Goal: Use online tool/utility: Utilize a website feature to perform a specific function

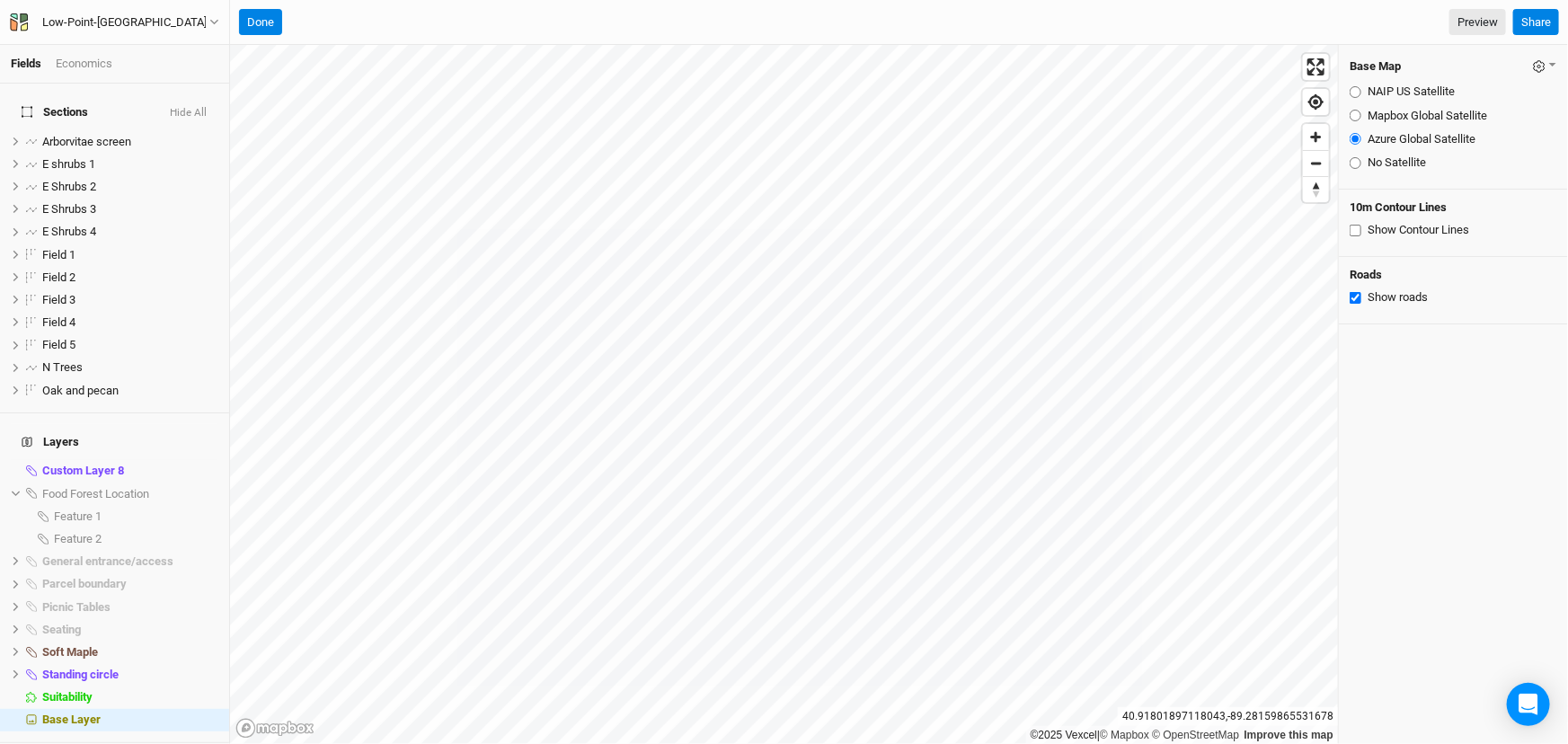
scroll to position [48, 0]
click at [51, 19] on div "Low-Point-[GEOGRAPHIC_DATA]" at bounding box center [124, 22] width 164 height 18
click at [105, 51] on button "Back" at bounding box center [113, 49] width 142 height 23
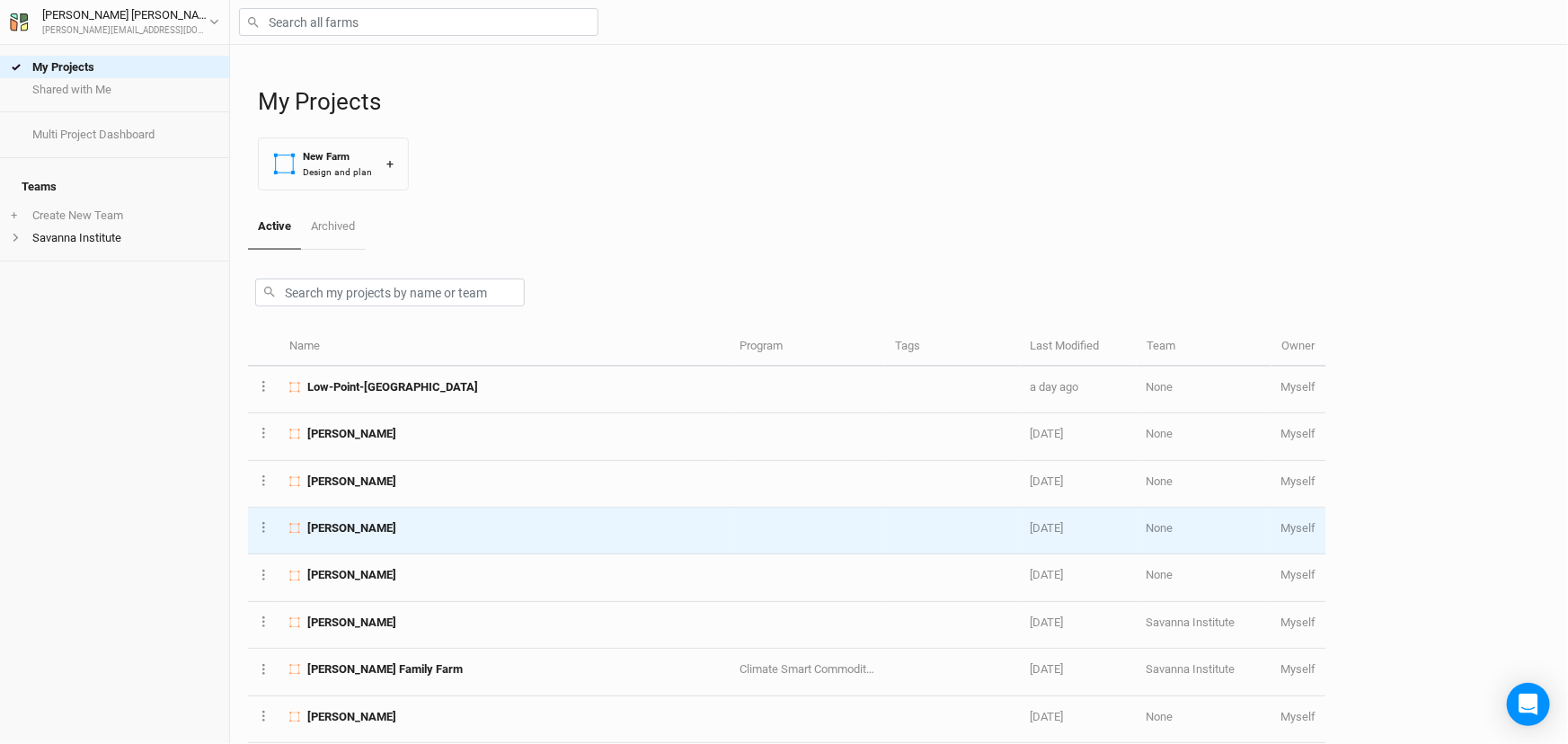
click at [431, 537] on div "[PERSON_NAME]" at bounding box center [504, 528] width 430 height 16
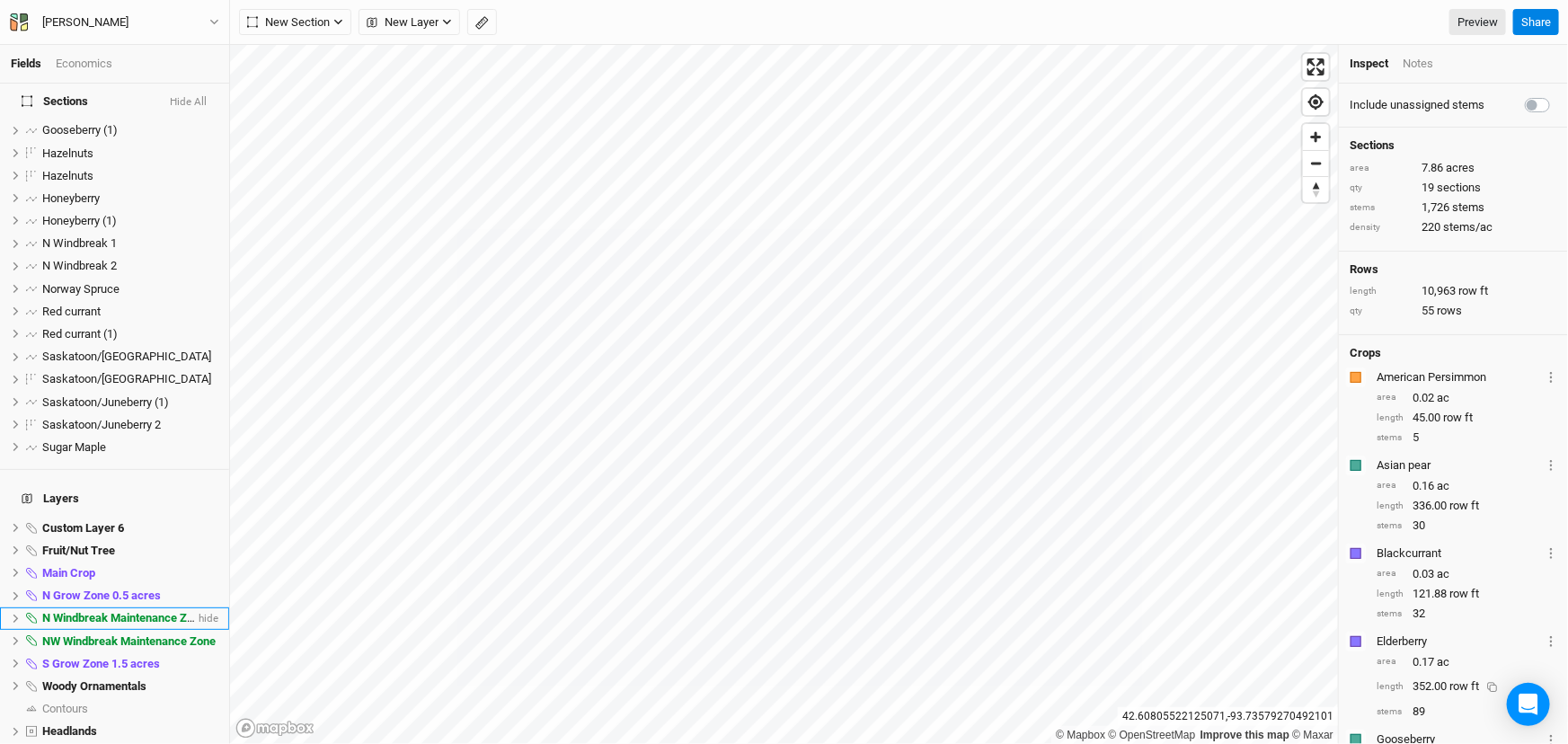
scroll to position [163, 0]
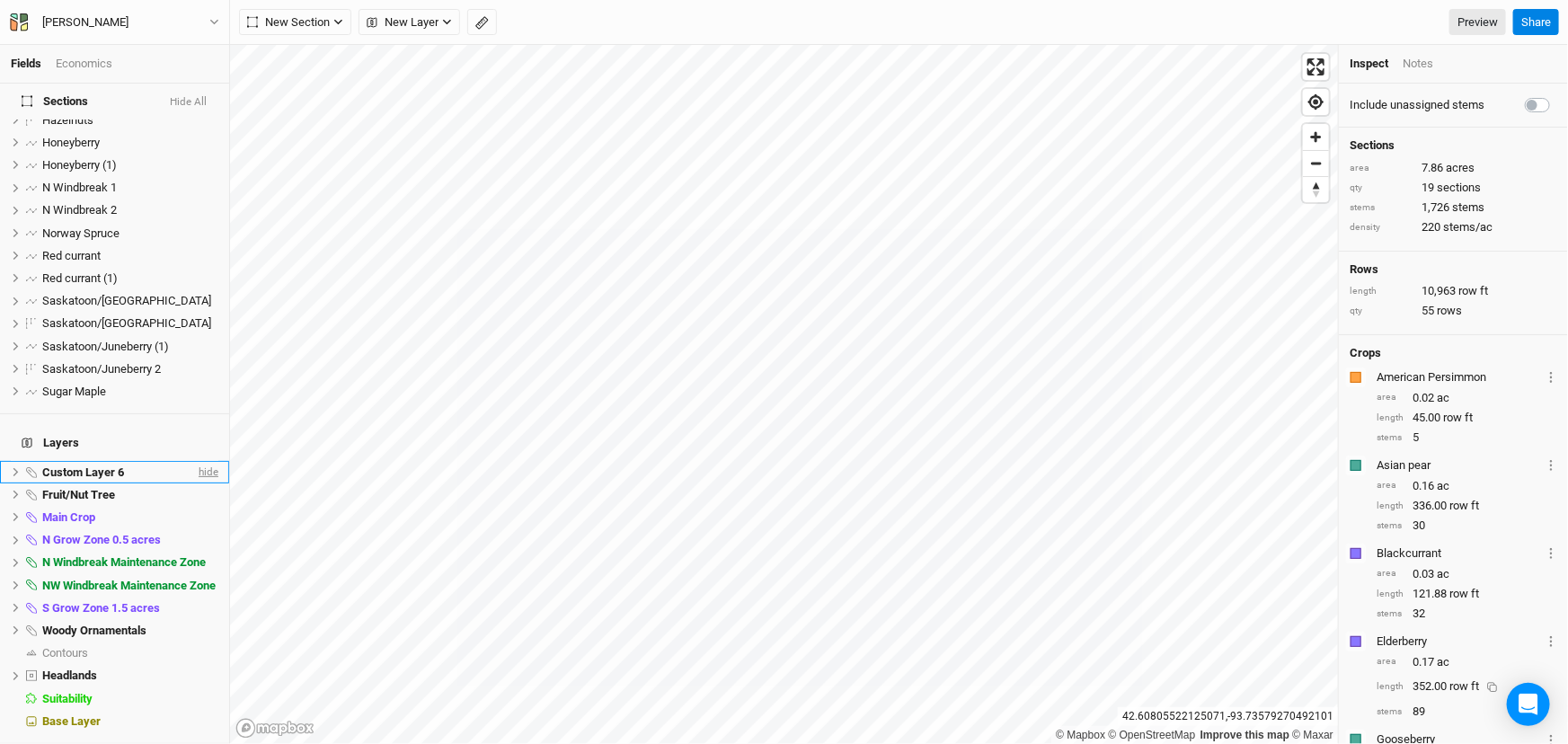
click at [195, 484] on span "hide" at bounding box center [207, 472] width 23 height 22
click at [194, 484] on span "show" at bounding box center [204, 472] width 29 height 22
click at [195, 484] on span "hide" at bounding box center [207, 472] width 23 height 22
click at [195, 552] on span "hide" at bounding box center [207, 540] width 23 height 22
click at [190, 552] on span "show" at bounding box center [204, 540] width 29 height 22
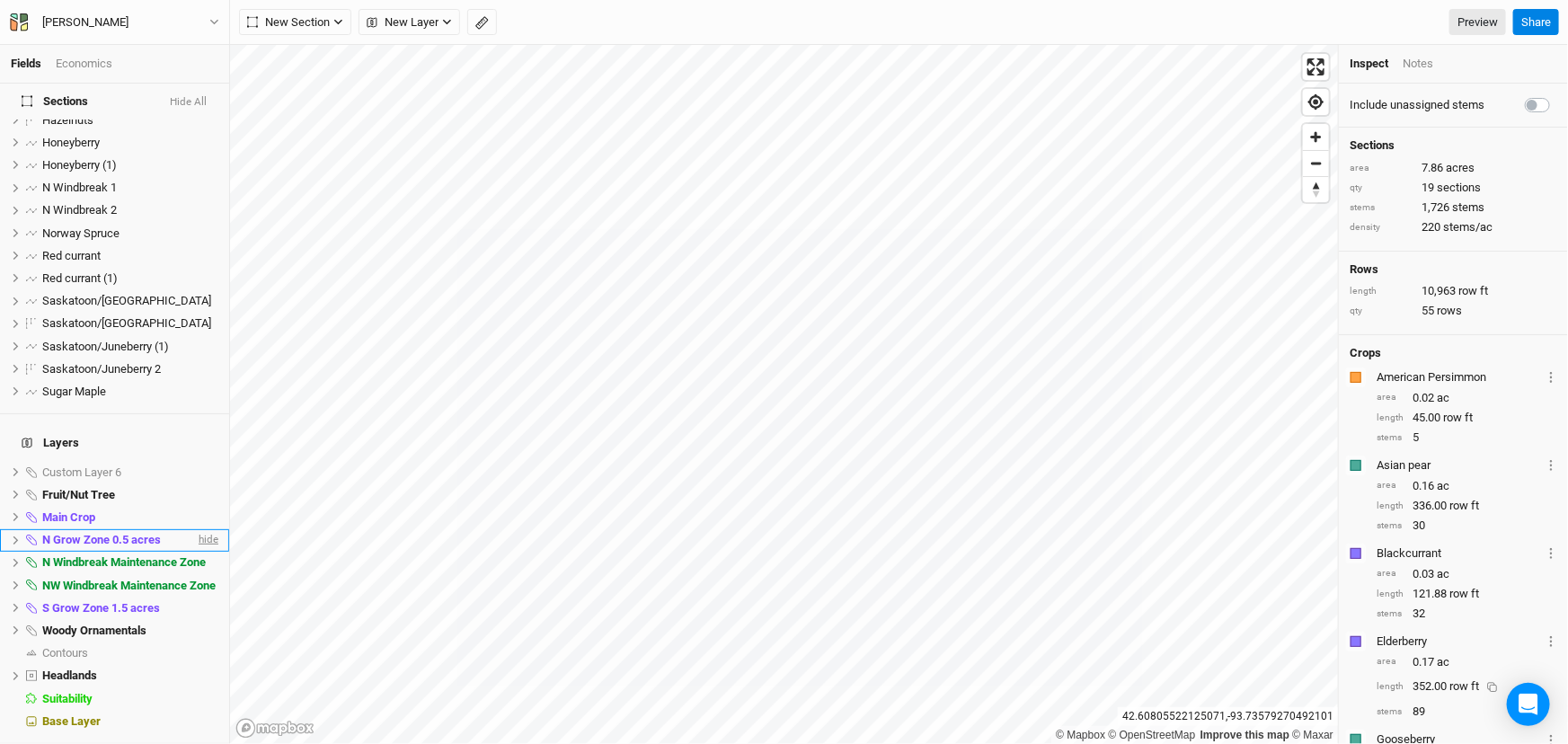
click at [195, 552] on span "hide" at bounding box center [207, 540] width 23 height 22
click at [197, 575] on span "hide" at bounding box center [207, 563] width 23 height 22
click at [197, 575] on span "show" at bounding box center [204, 563] width 29 height 22
click at [198, 552] on span "hide" at bounding box center [207, 563] width 23 height 22
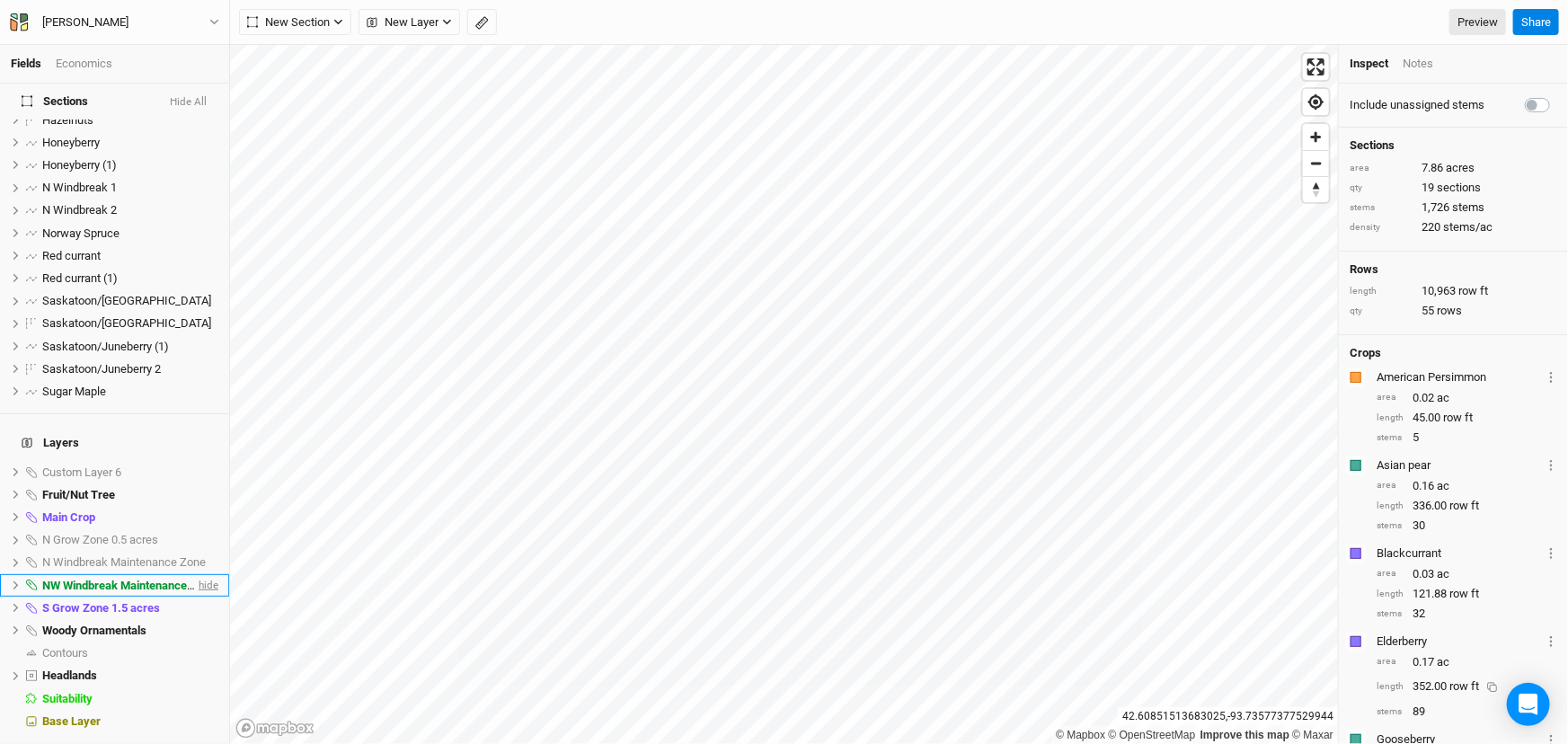
click at [201, 575] on span "hide" at bounding box center [207, 585] width 23 height 22
click at [195, 597] on span "hide" at bounding box center [207, 607] width 23 height 22
click at [194, 597] on span "show" at bounding box center [204, 607] width 29 height 22
click at [195, 597] on span "hide" at bounding box center [207, 607] width 23 height 22
click at [195, 668] on span "hide" at bounding box center [207, 676] width 23 height 22
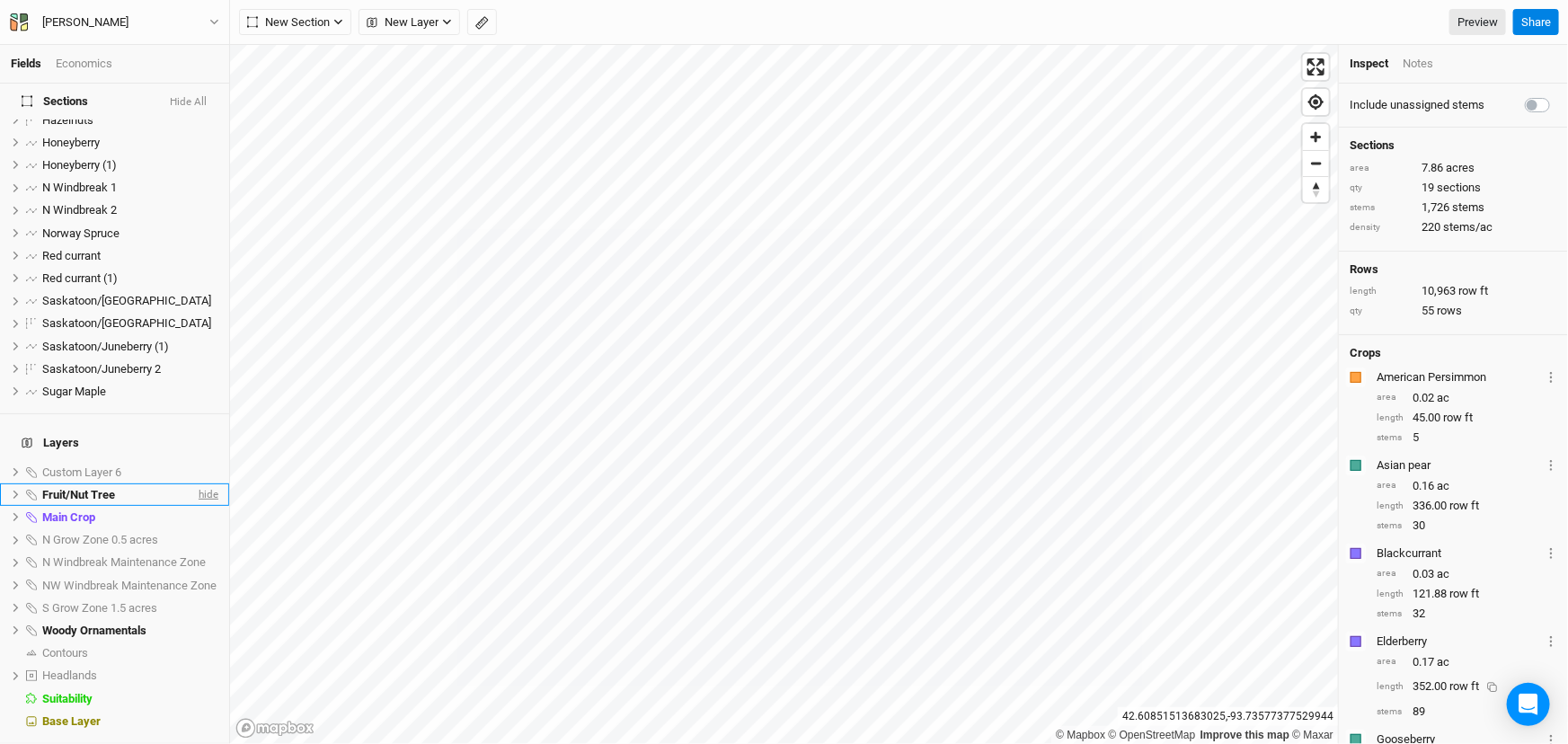
click at [195, 484] on span "hide" at bounding box center [207, 495] width 23 height 22
click at [90, 203] on span "N Windbreak 2" at bounding box center [80, 210] width 75 height 13
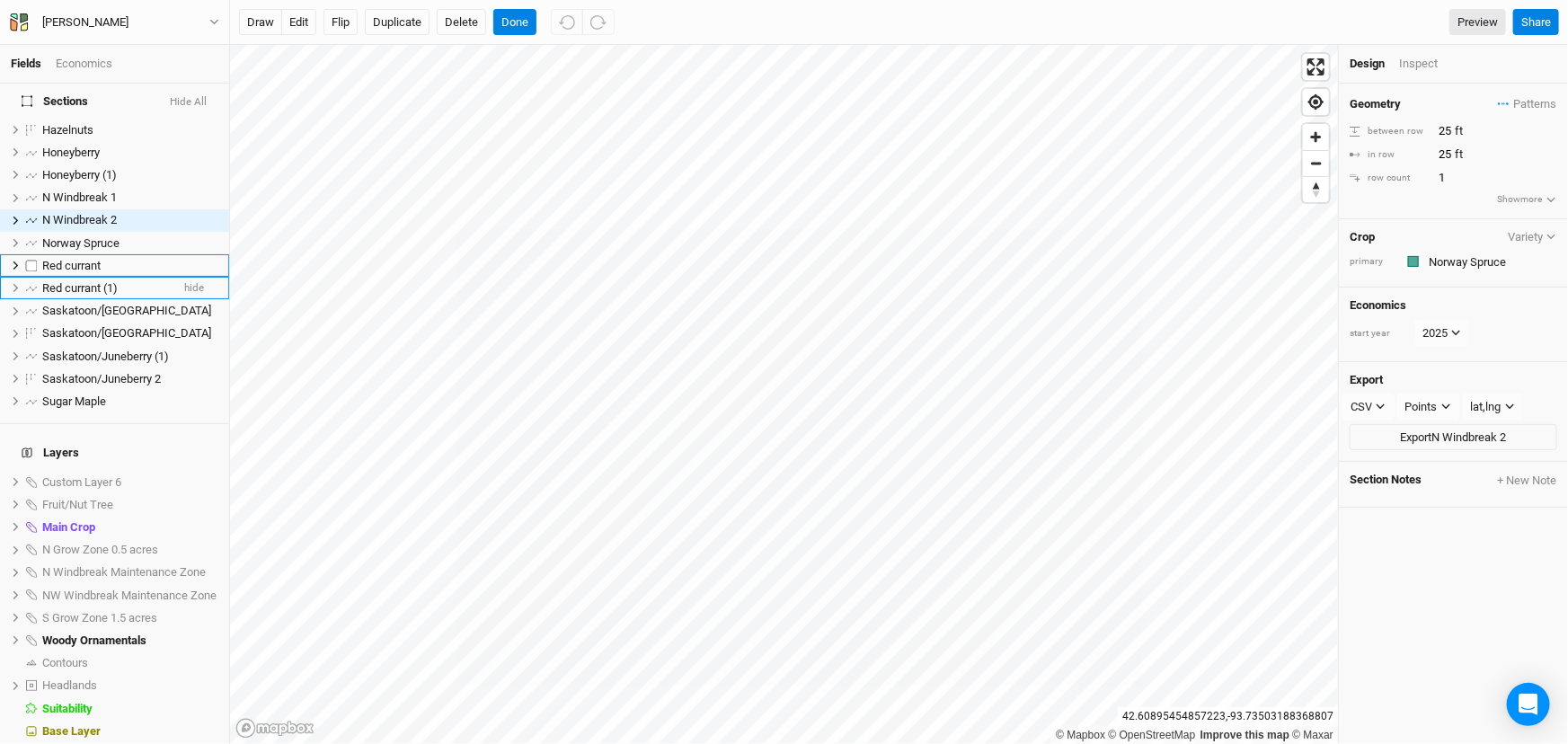
scroll to position [0, 0]
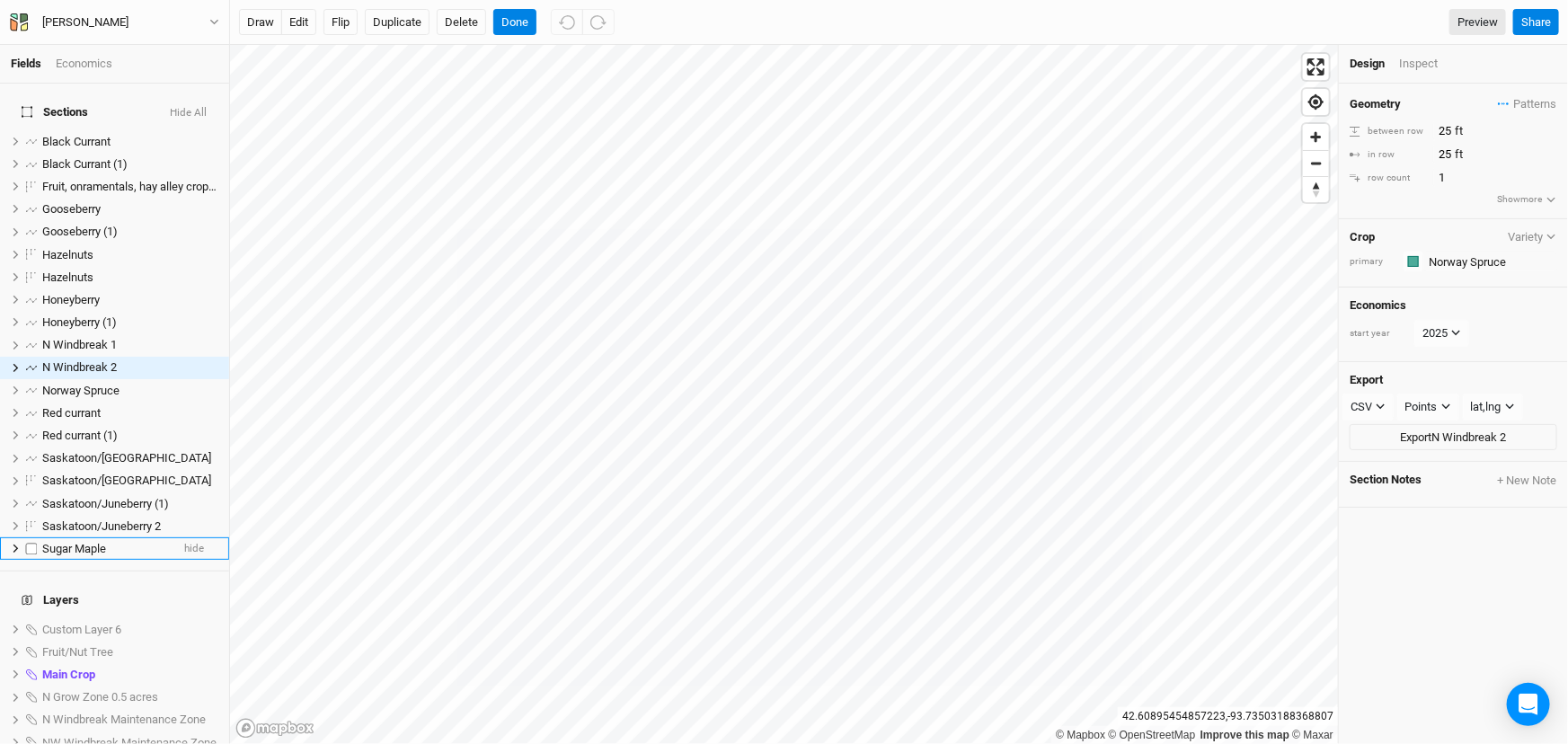
click at [135, 556] on div "Sugar Maple" at bounding box center [106, 549] width 128 height 14
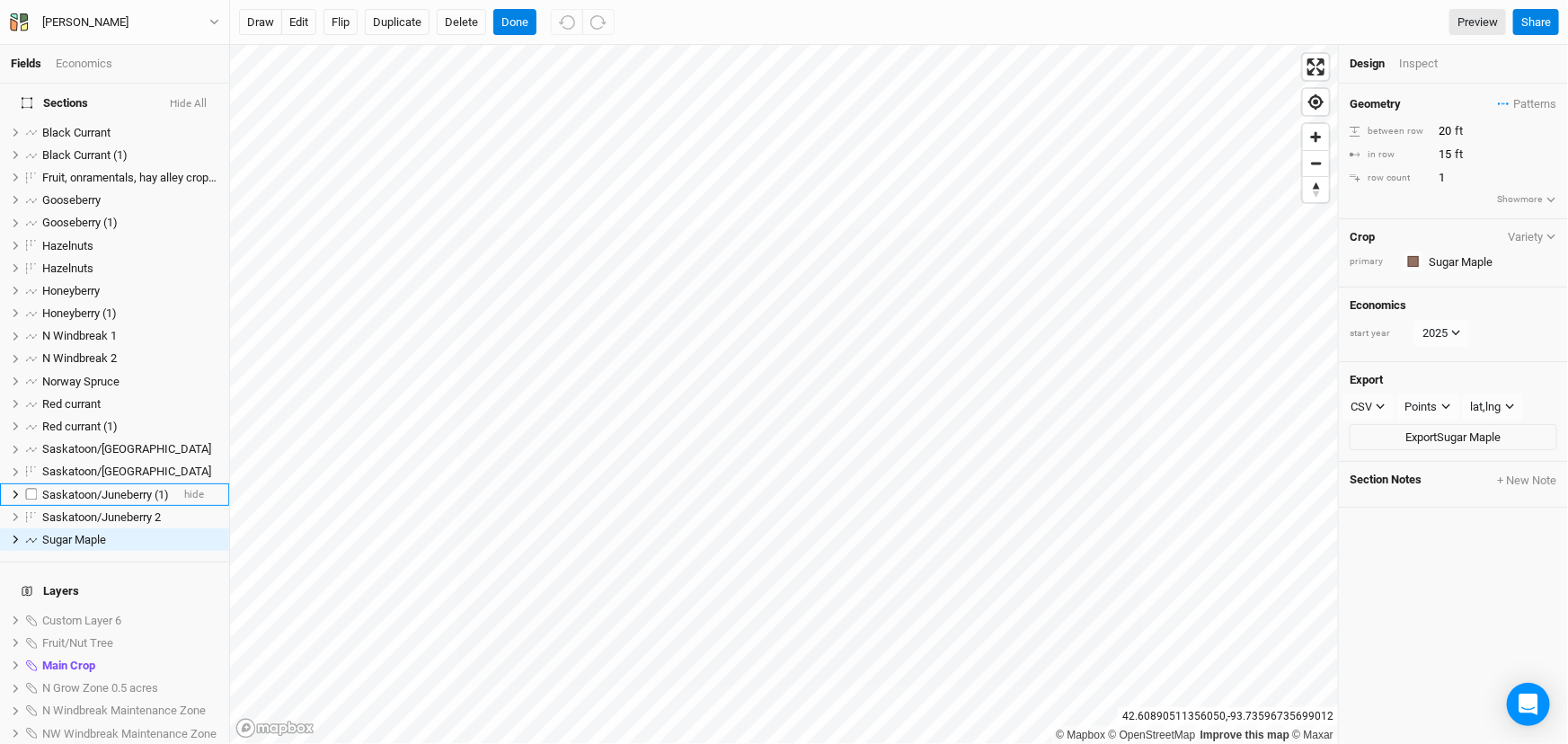
scroll to position [8, 0]
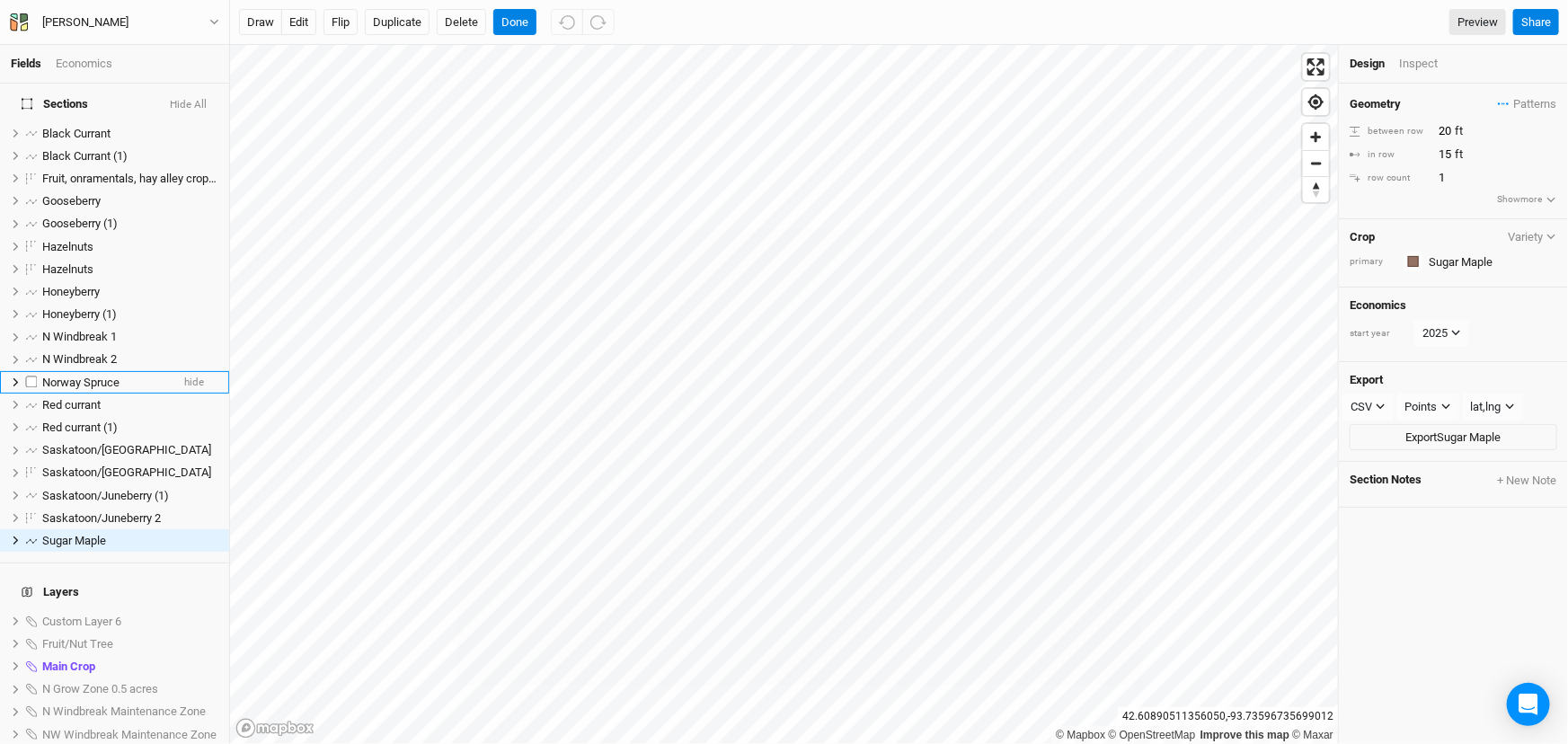
click at [119, 389] on span "Norway Spruce" at bounding box center [81, 382] width 77 height 13
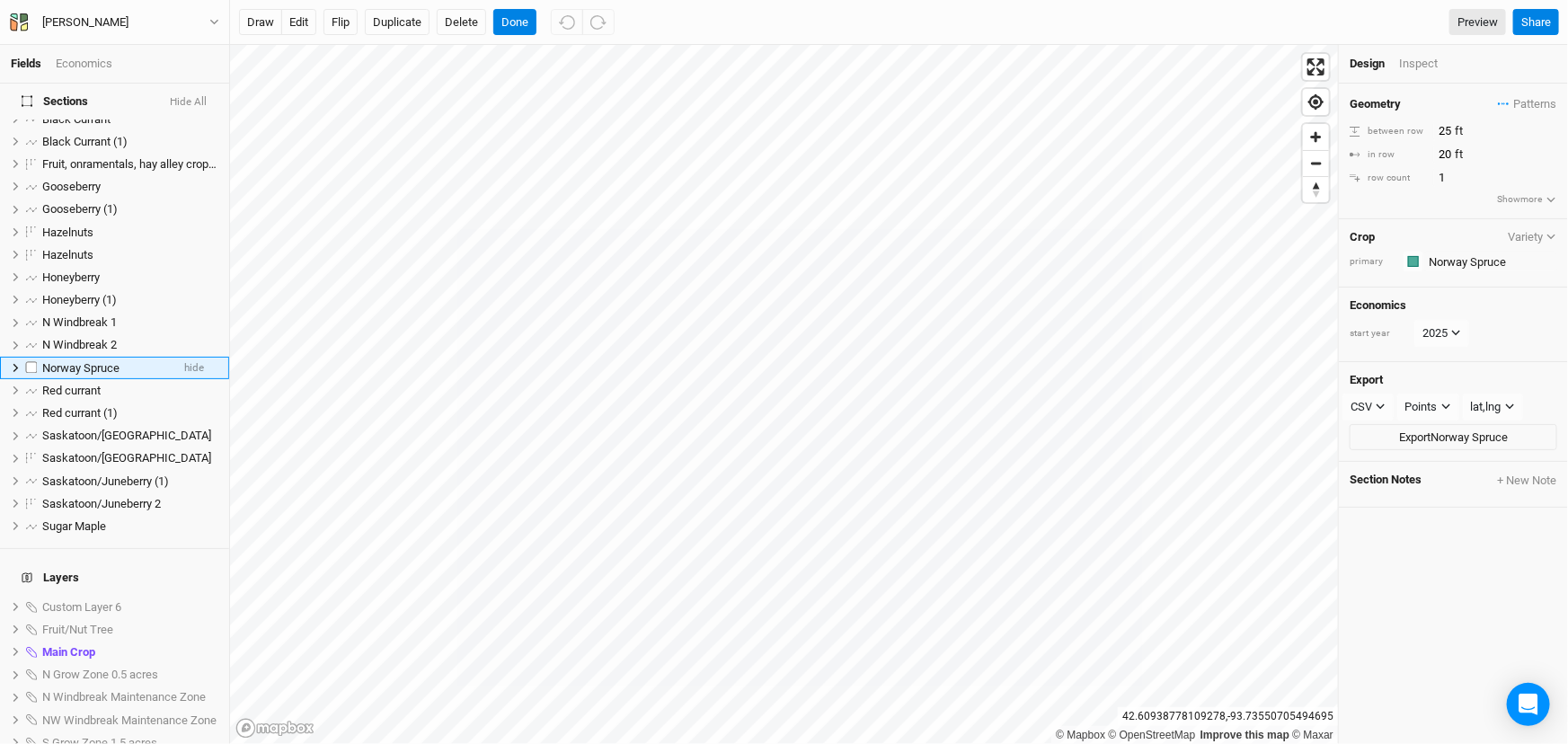
scroll to position [0, 0]
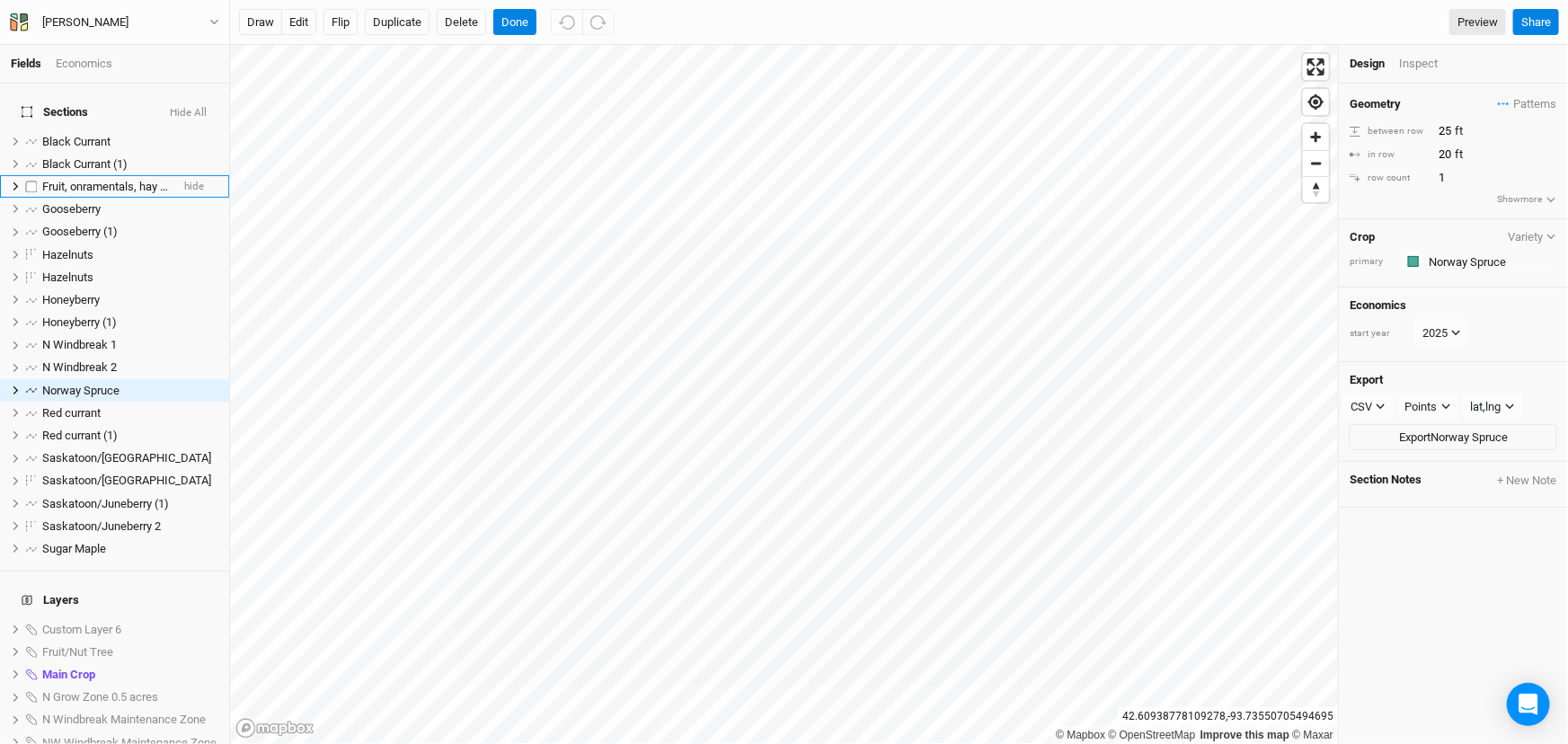
click at [140, 190] on span "Fruit, onramentals, hay alley croping" at bounding box center [133, 187] width 182 height 13
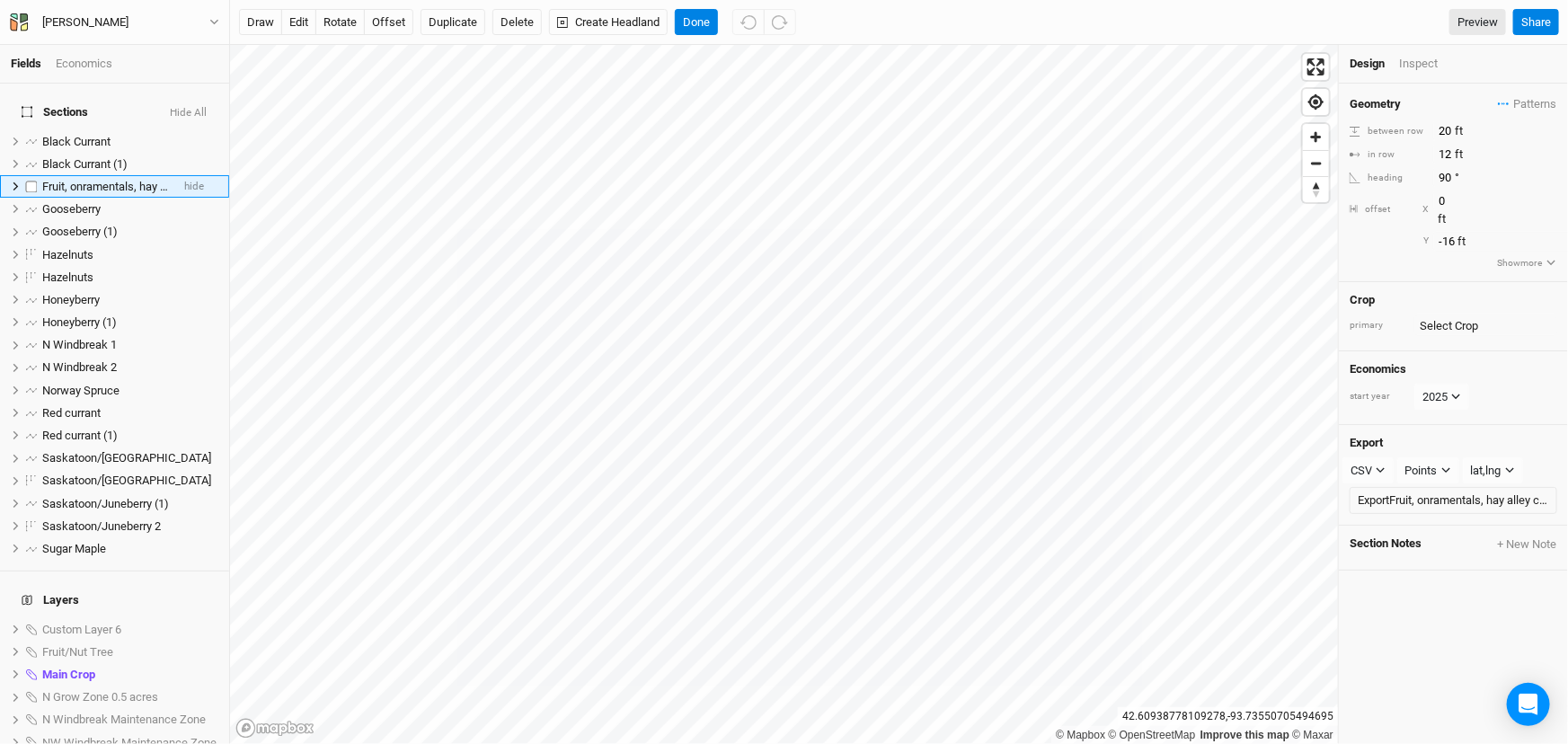
click at [16, 192] on icon at bounding box center [15, 187] width 10 height 10
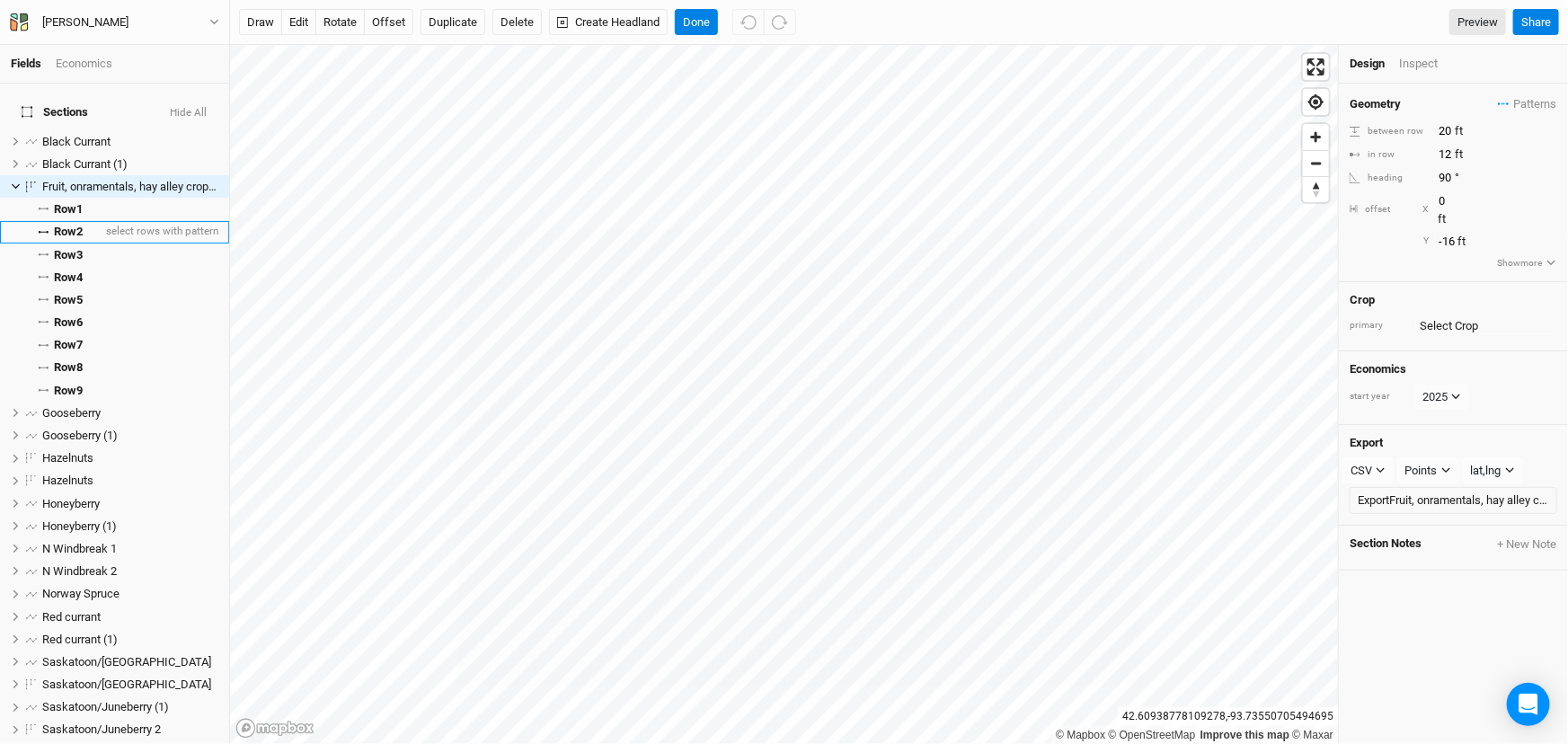
click at [83, 239] on span "Row 2" at bounding box center [68, 232] width 29 height 14
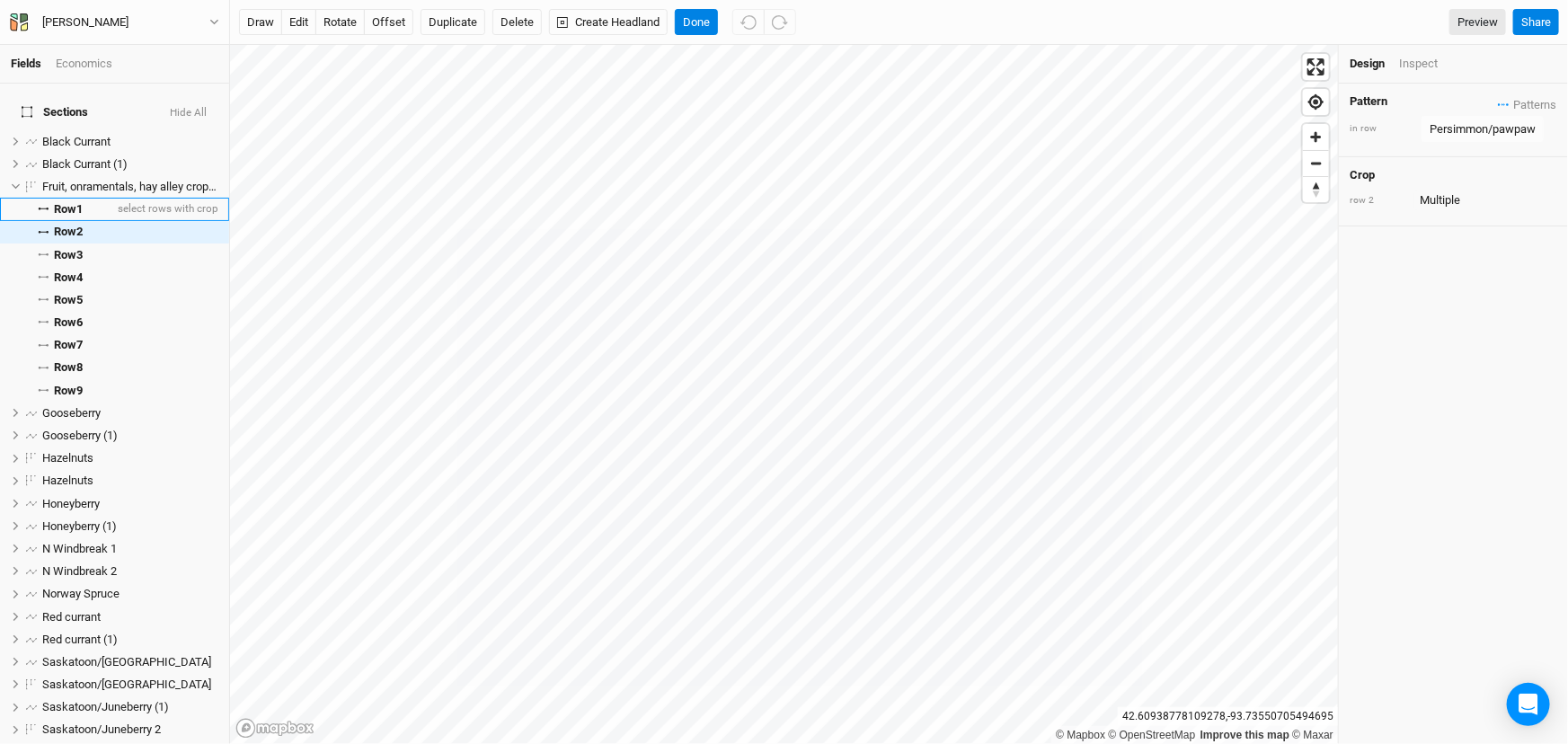
click at [75, 212] on span "Row 1" at bounding box center [68, 209] width 29 height 14
click at [80, 239] on span "Row 2" at bounding box center [68, 232] width 29 height 14
click at [81, 263] on span "Row 3" at bounding box center [68, 255] width 29 height 14
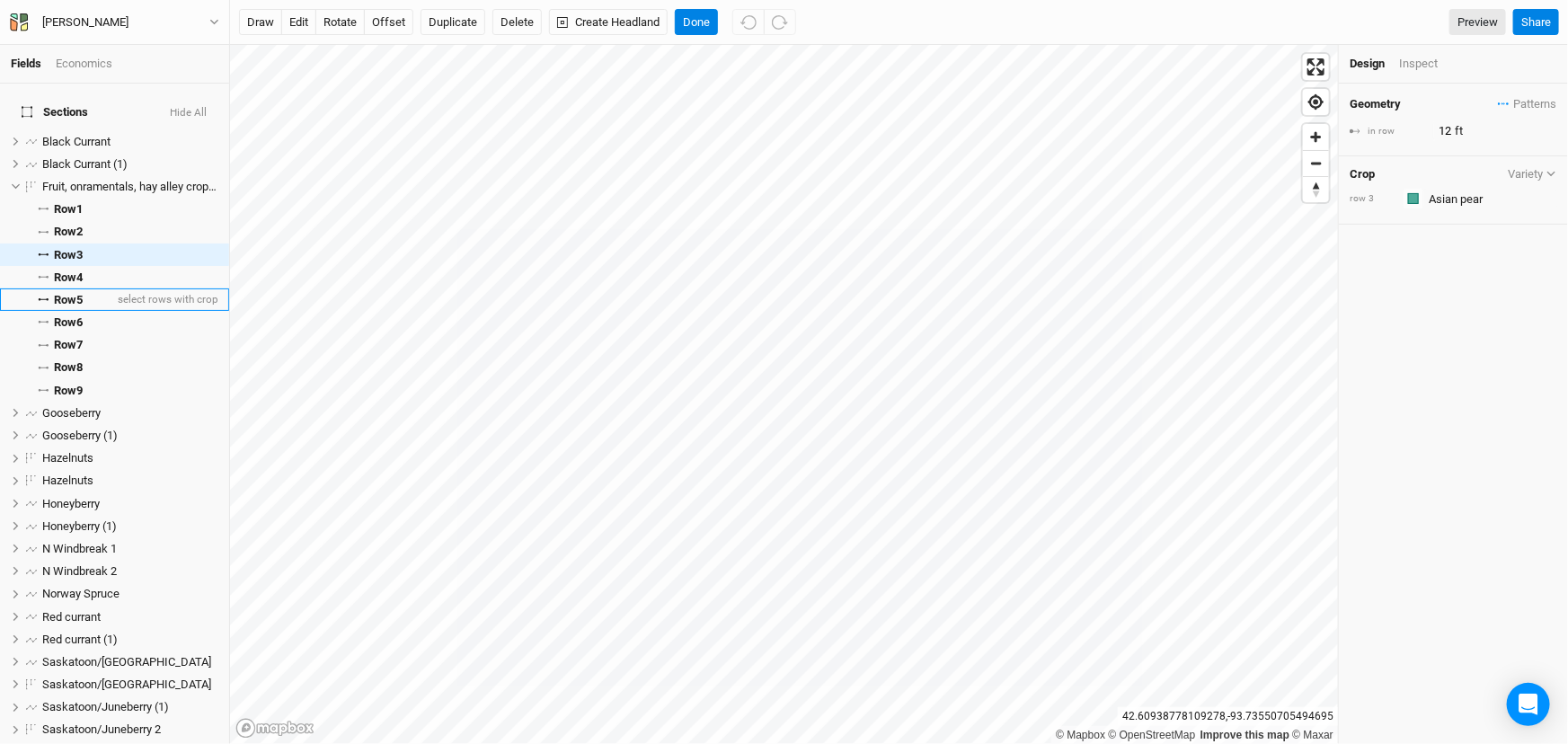
click at [83, 307] on span "Row 5" at bounding box center [68, 300] width 29 height 14
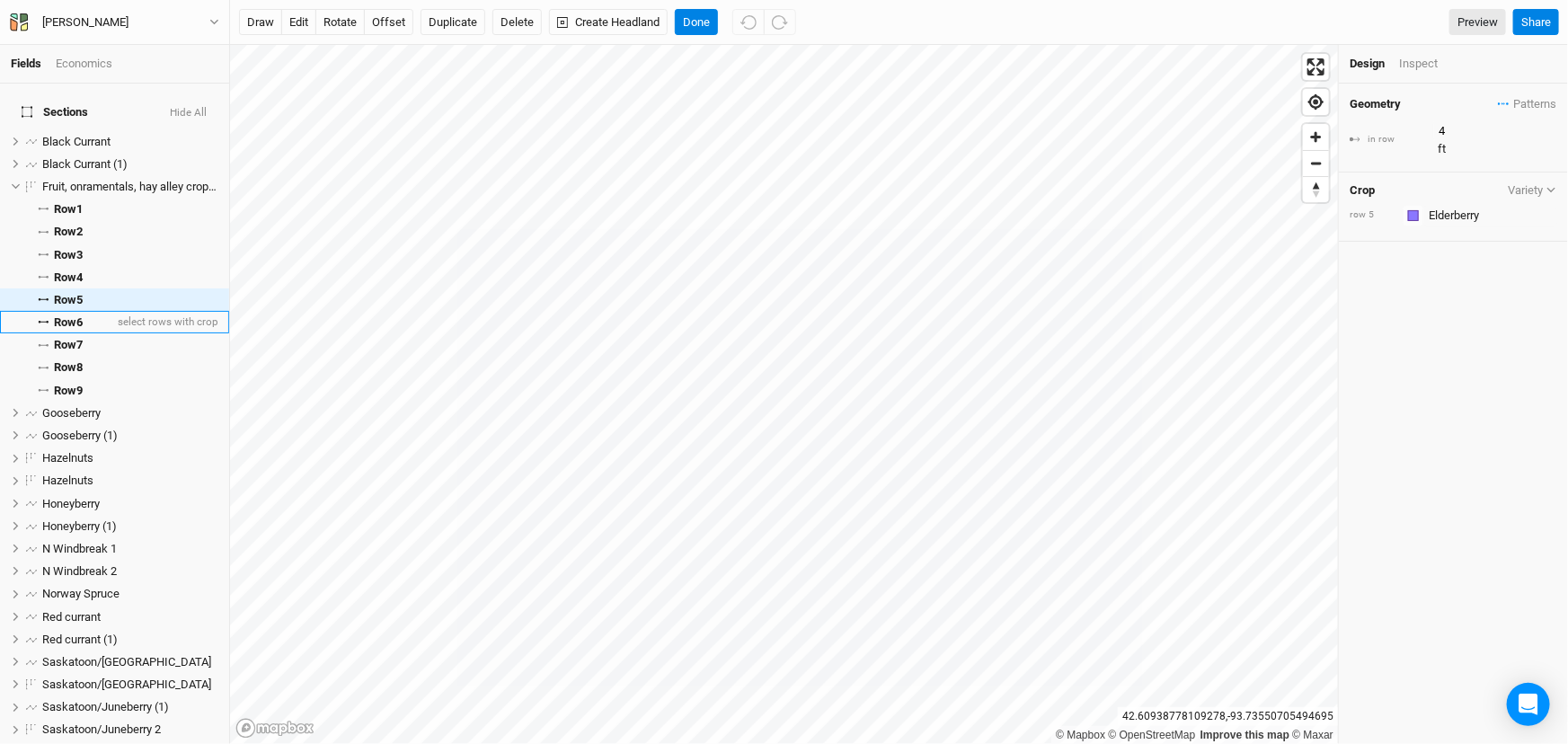
click at [83, 330] on span "Row 6" at bounding box center [68, 322] width 29 height 14
click at [83, 352] on span "Row 7" at bounding box center [68, 345] width 29 height 14
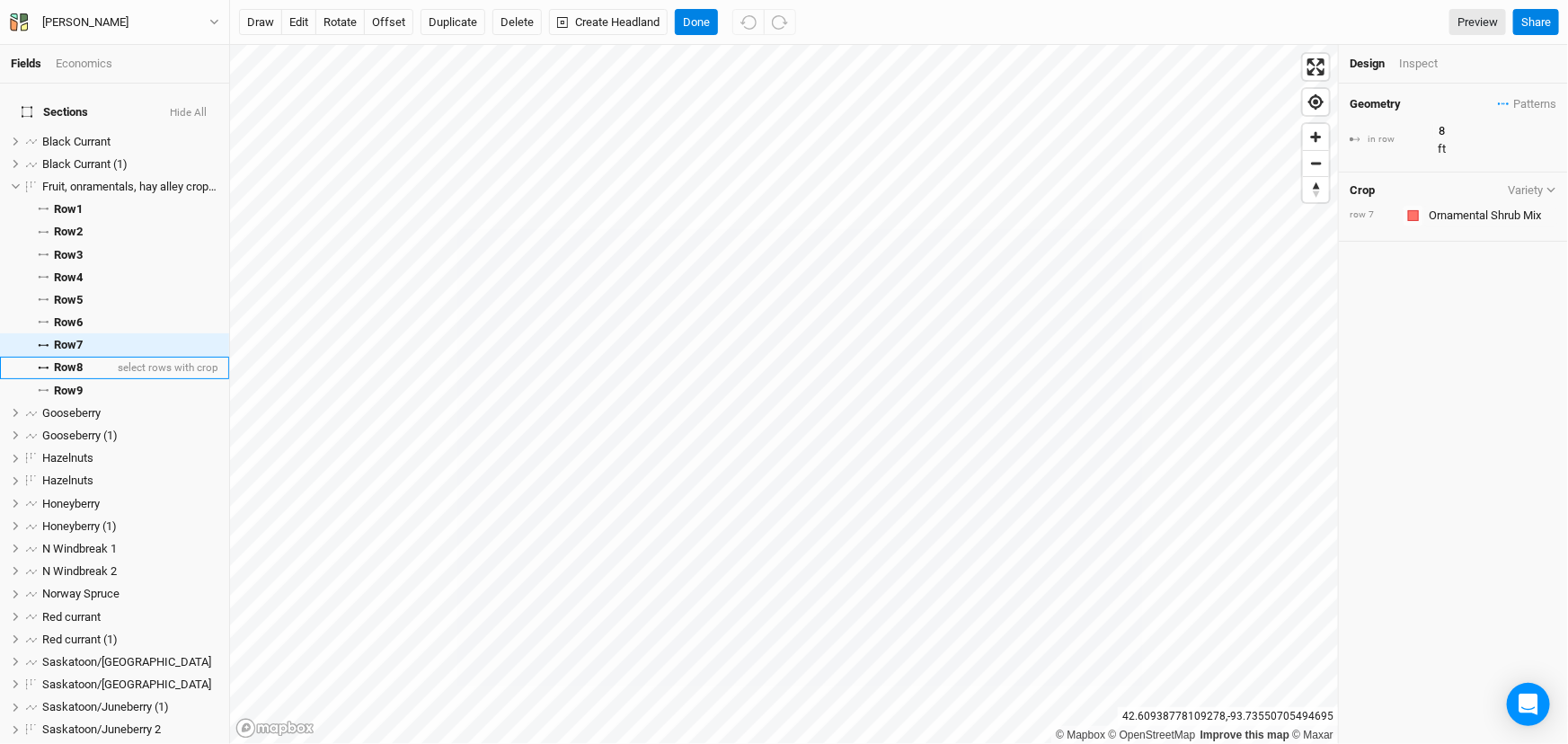
click at [83, 375] on span "Row 8" at bounding box center [68, 368] width 29 height 14
type input "6"
click at [83, 398] on span "Row 9" at bounding box center [68, 391] width 29 height 14
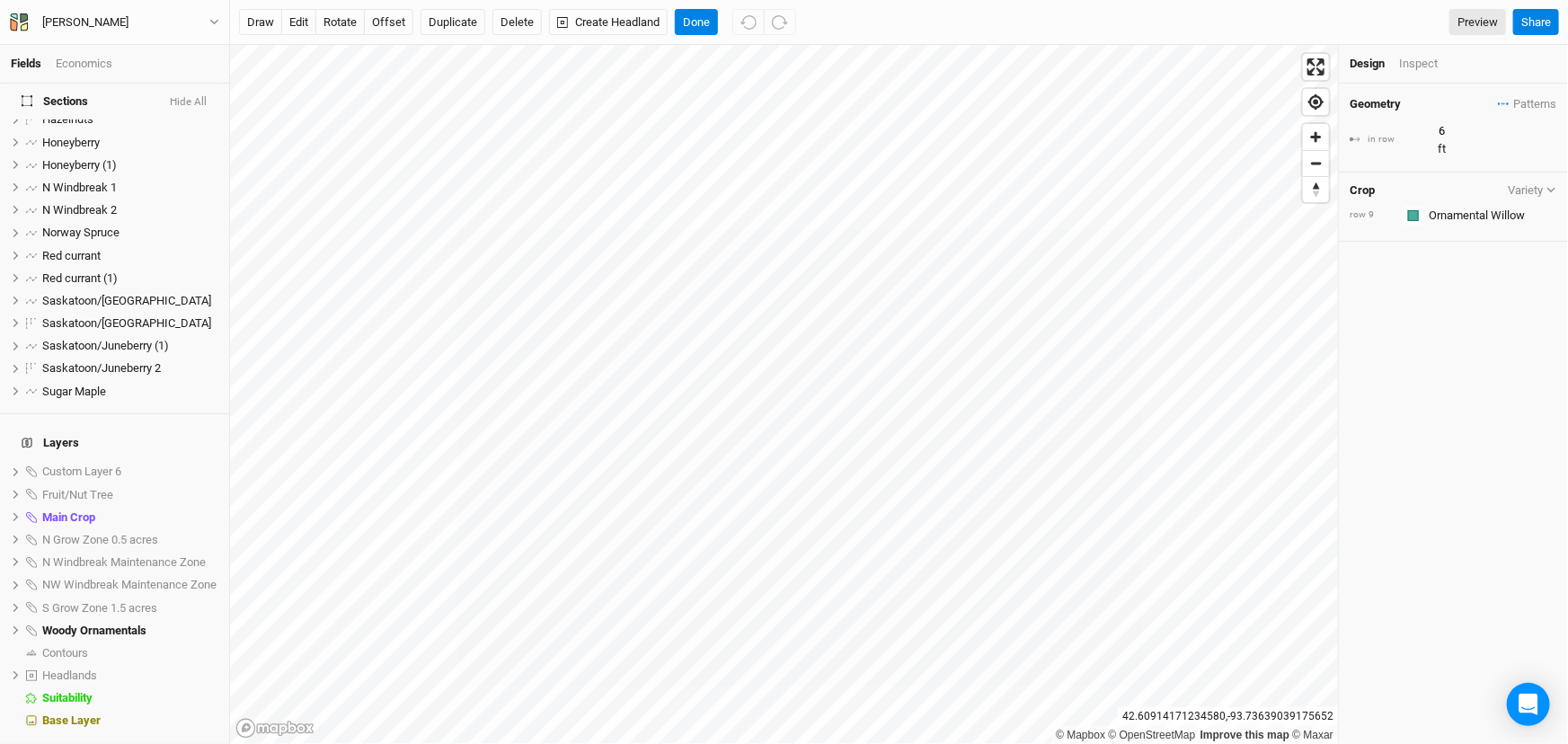
scroll to position [447, 0]
click at [195, 621] on span "hide" at bounding box center [207, 630] width 23 height 22
click at [190, 461] on span "show" at bounding box center [204, 472] width 29 height 22
click at [195, 461] on span "hide" at bounding box center [207, 472] width 23 height 22
click at [200, 484] on span "show" at bounding box center [204, 495] width 29 height 22
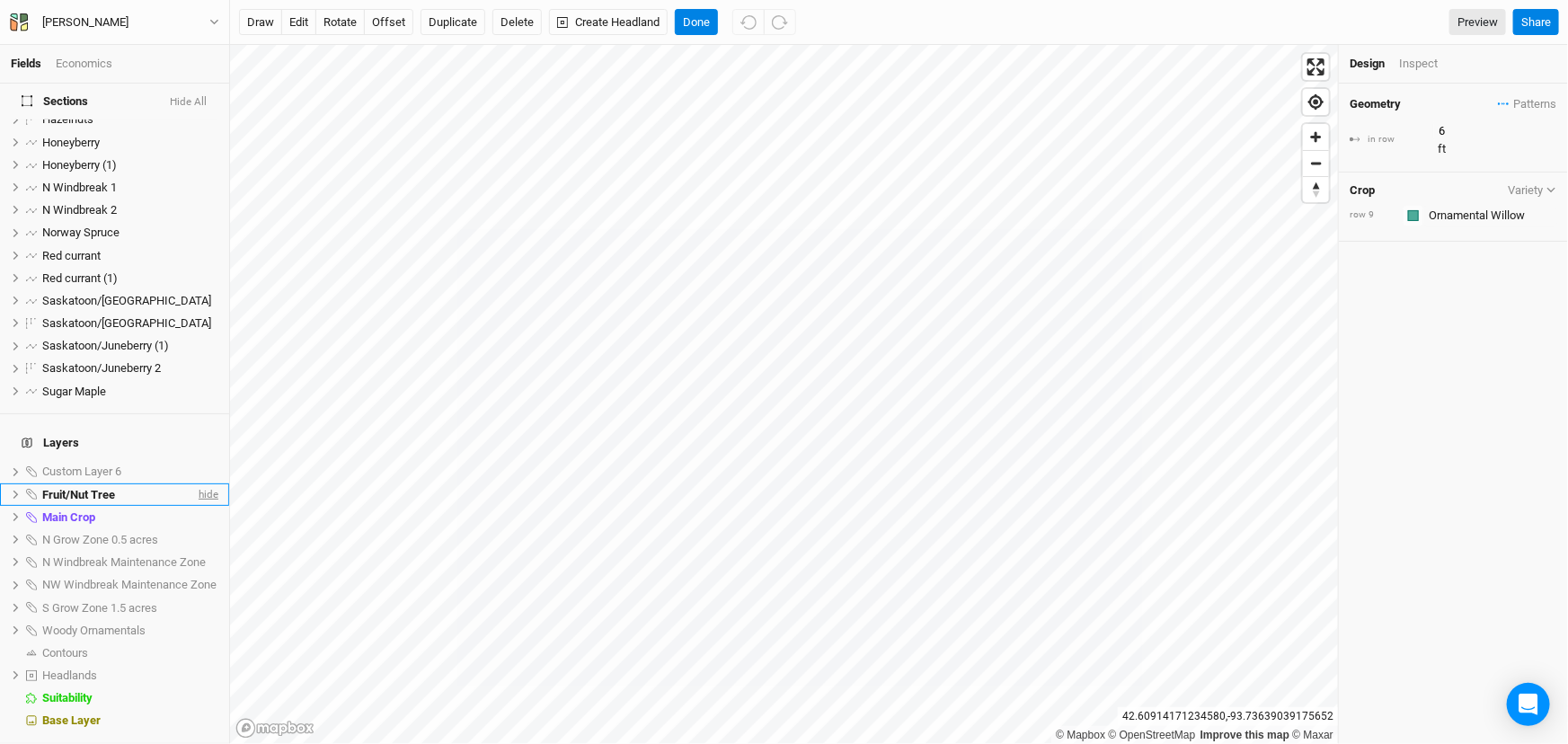
click at [199, 484] on span "hide" at bounding box center [207, 495] width 23 height 22
click at [199, 484] on span "show" at bounding box center [204, 495] width 29 height 22
click at [1425, 63] on div "Inspect" at bounding box center [1430, 65] width 63 height 20
click at [114, 488] on span "Fruit/Nut Tree" at bounding box center [79, 495] width 73 height 13
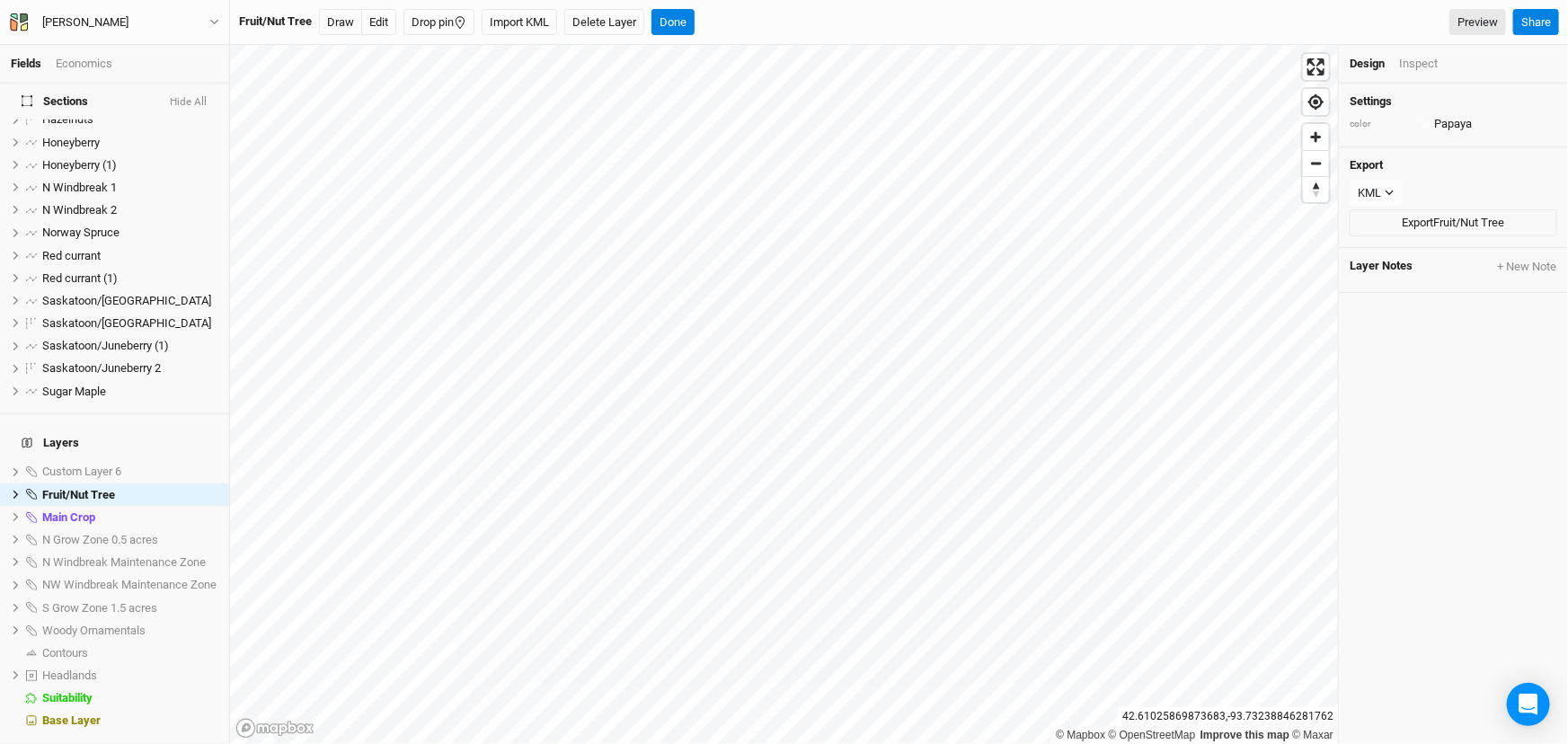
click at [1426, 64] on div "Inspect" at bounding box center [1418, 64] width 38 height 16
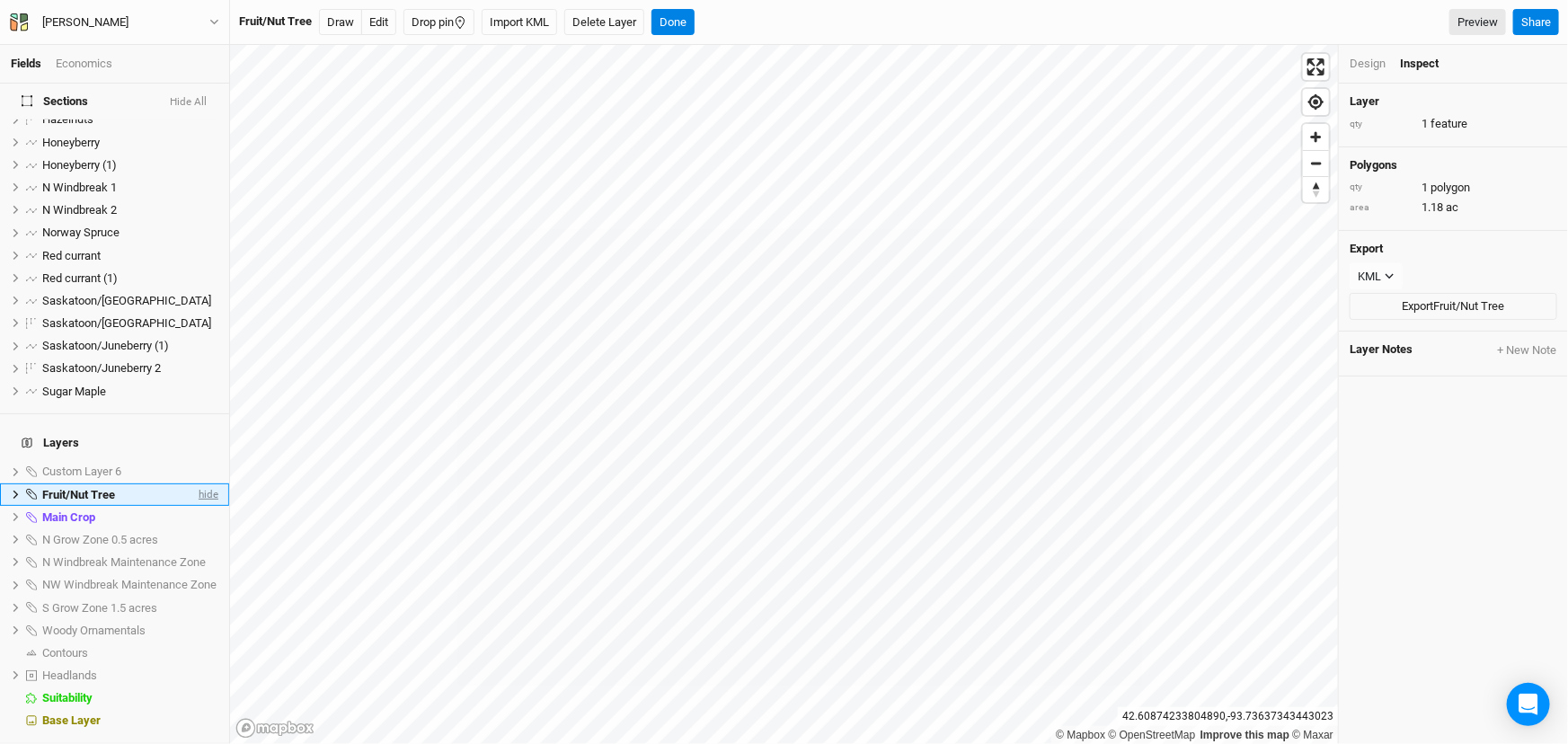
click at [197, 484] on span "hide" at bounding box center [207, 495] width 23 height 22
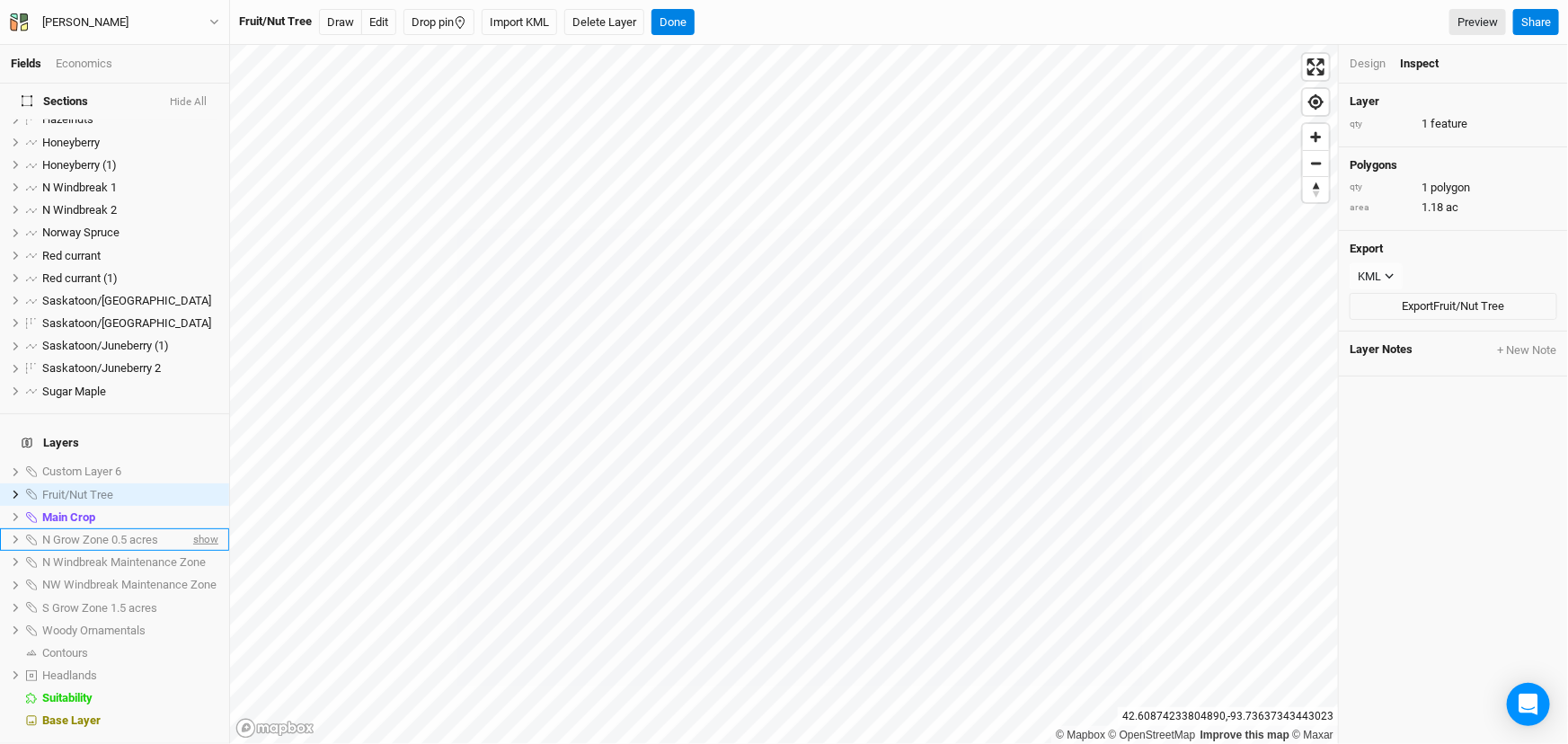
click at [192, 528] on span "show" at bounding box center [204, 539] width 29 height 22
click at [195, 528] on span "hide" at bounding box center [207, 539] width 23 height 22
click at [192, 528] on span "show" at bounding box center [204, 539] width 29 height 22
click at [132, 533] on span "N Grow Zone 0.5 acres" at bounding box center [101, 540] width 118 height 13
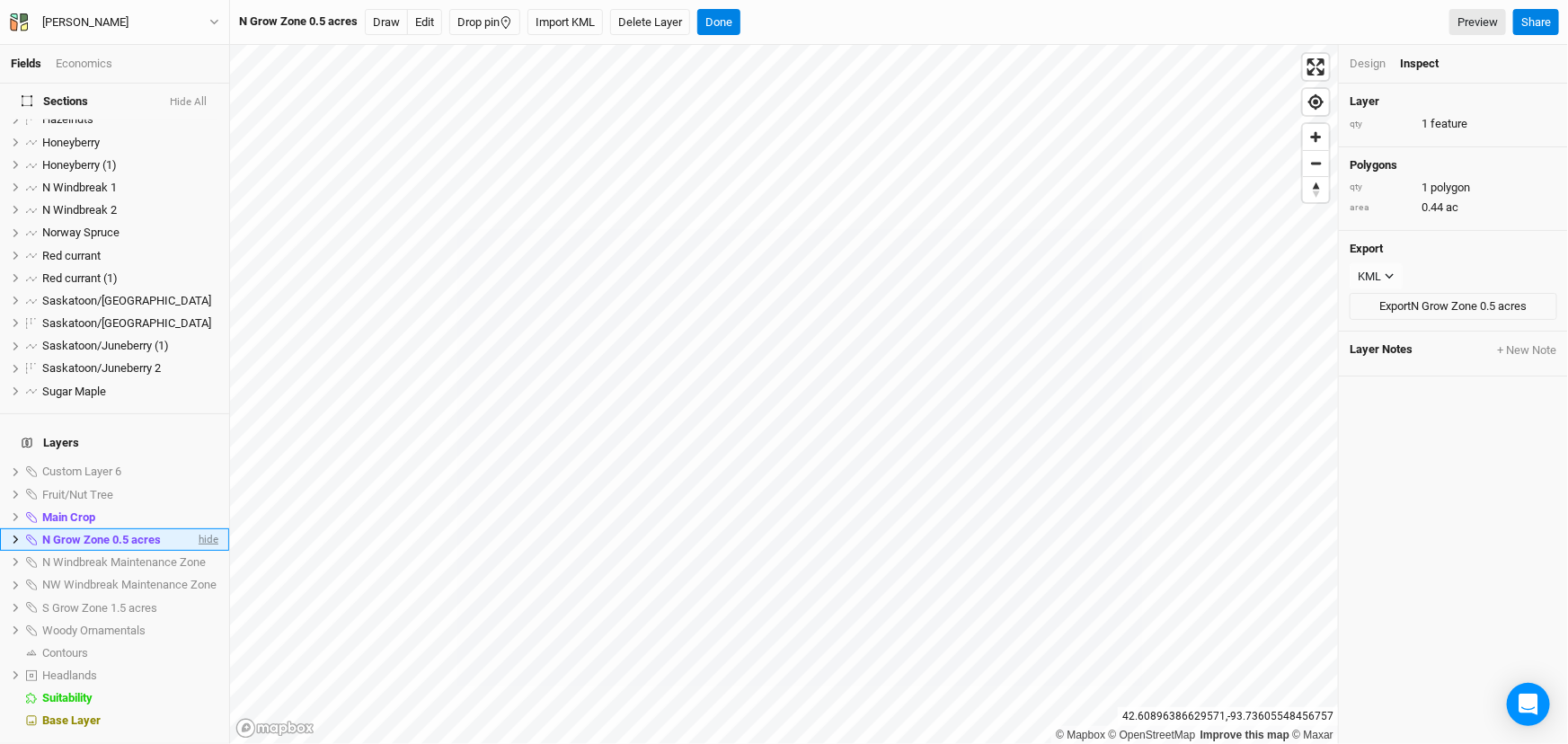
click at [196, 528] on span "hide" at bounding box center [207, 539] width 23 height 22
click at [133, 555] on span "N Windbreak Maintenance Zone" at bounding box center [124, 562] width 164 height 13
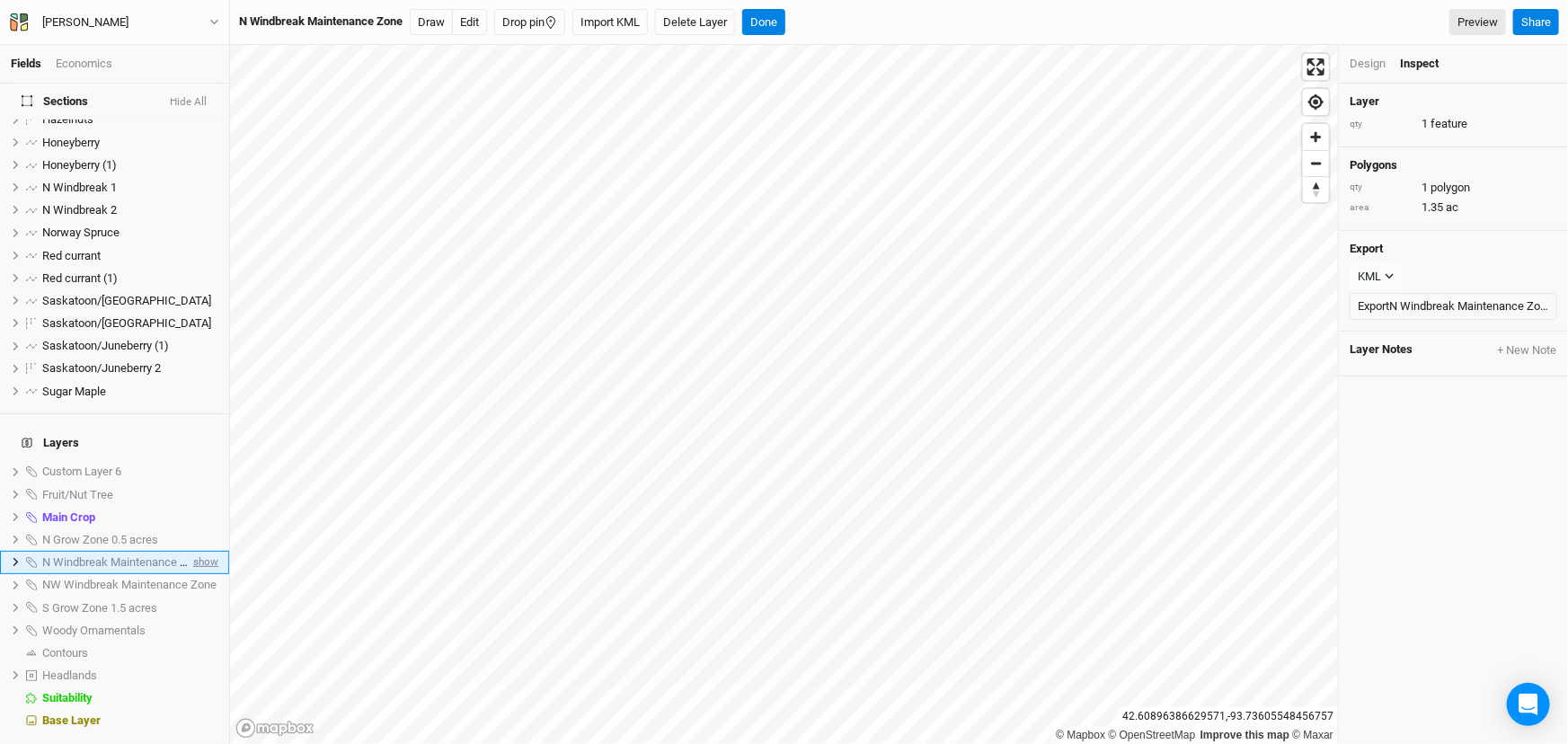
click at [190, 552] on span "show" at bounding box center [204, 562] width 29 height 22
click at [195, 552] on span "hide" at bounding box center [207, 562] width 23 height 22
click at [162, 578] on span "NW Windbreak Maintenance Zone" at bounding box center [129, 585] width 174 height 13
click at [190, 575] on span "show" at bounding box center [204, 585] width 29 height 22
click at [195, 575] on span "hide" at bounding box center [207, 585] width 23 height 22
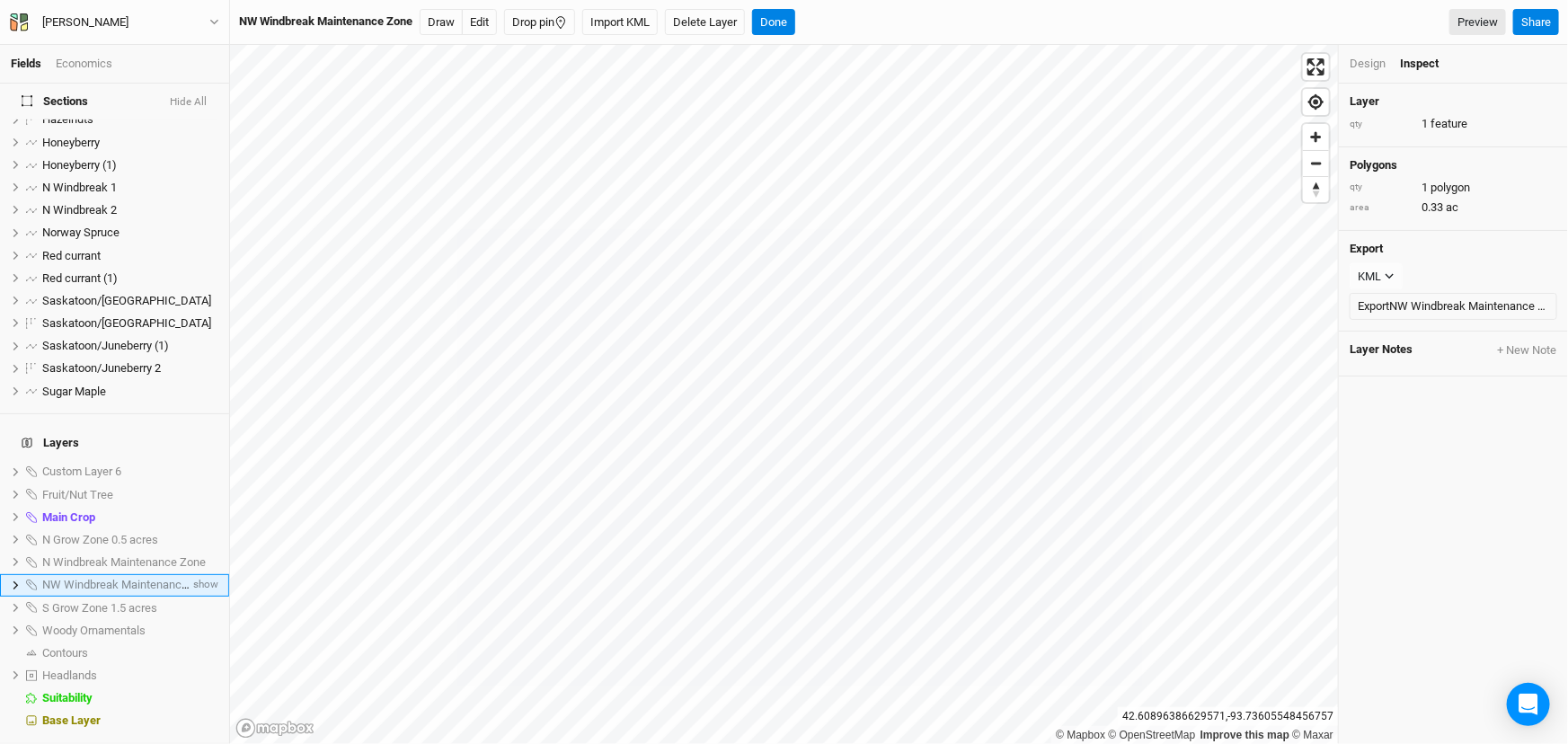
click at [156, 578] on span "NW Windbreak Maintenance Zone" at bounding box center [129, 585] width 174 height 13
click at [146, 602] on span "S Grow Zone 1.5 acres" at bounding box center [100, 608] width 115 height 13
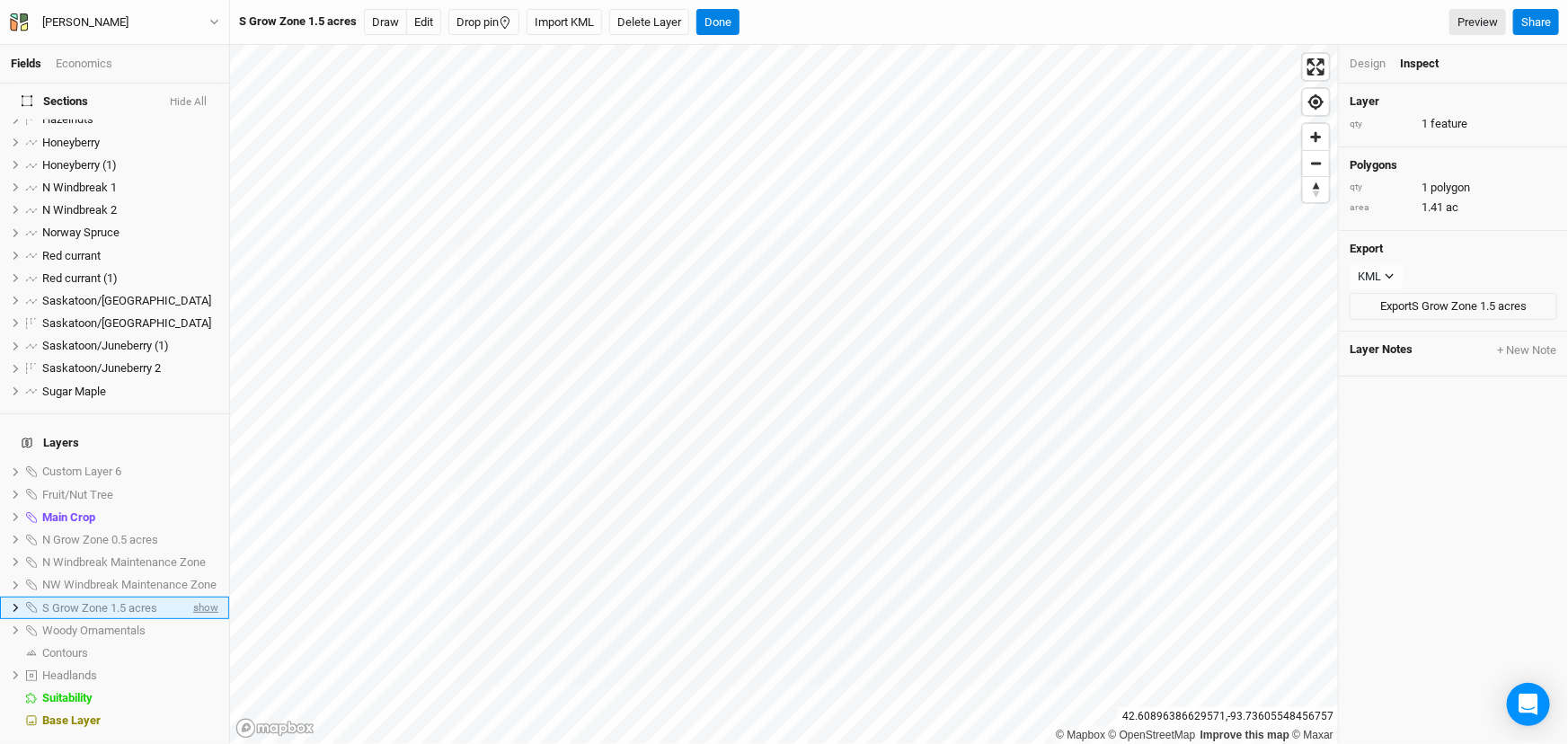
click at [198, 597] on span "show" at bounding box center [204, 607] width 29 height 22
click at [198, 597] on span "hide" at bounding box center [207, 607] width 23 height 22
click at [198, 597] on span "show" at bounding box center [204, 607] width 29 height 22
click at [198, 597] on span "hide" at bounding box center [207, 607] width 23 height 22
click at [145, 624] on span "Woody Ornamentals" at bounding box center [93, 630] width 103 height 13
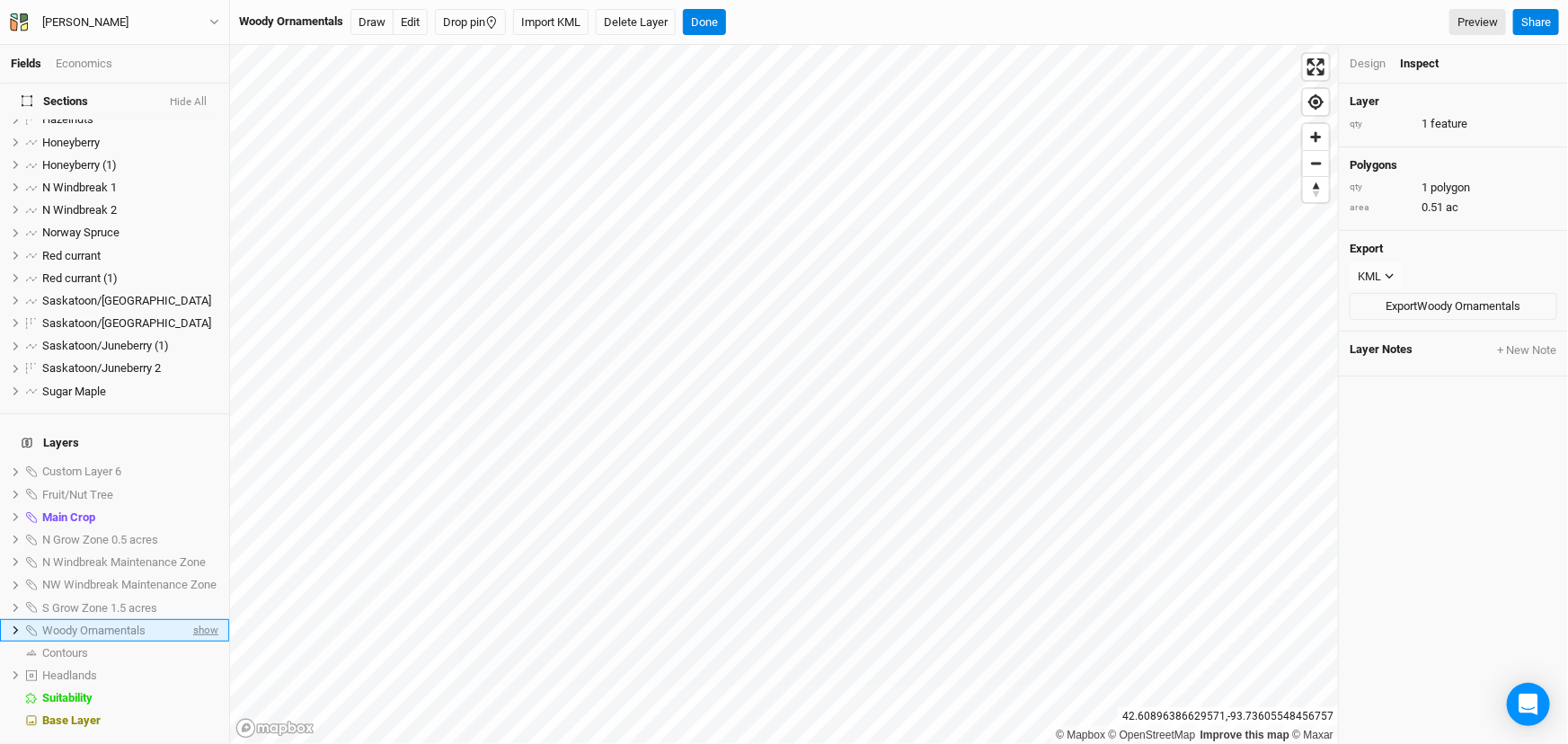
click at [190, 620] on span "show" at bounding box center [204, 630] width 29 height 22
click at [178, 624] on div "Woody Ornamentals" at bounding box center [118, 630] width 153 height 14
click at [195, 620] on span "hide" at bounding box center [207, 630] width 23 height 22
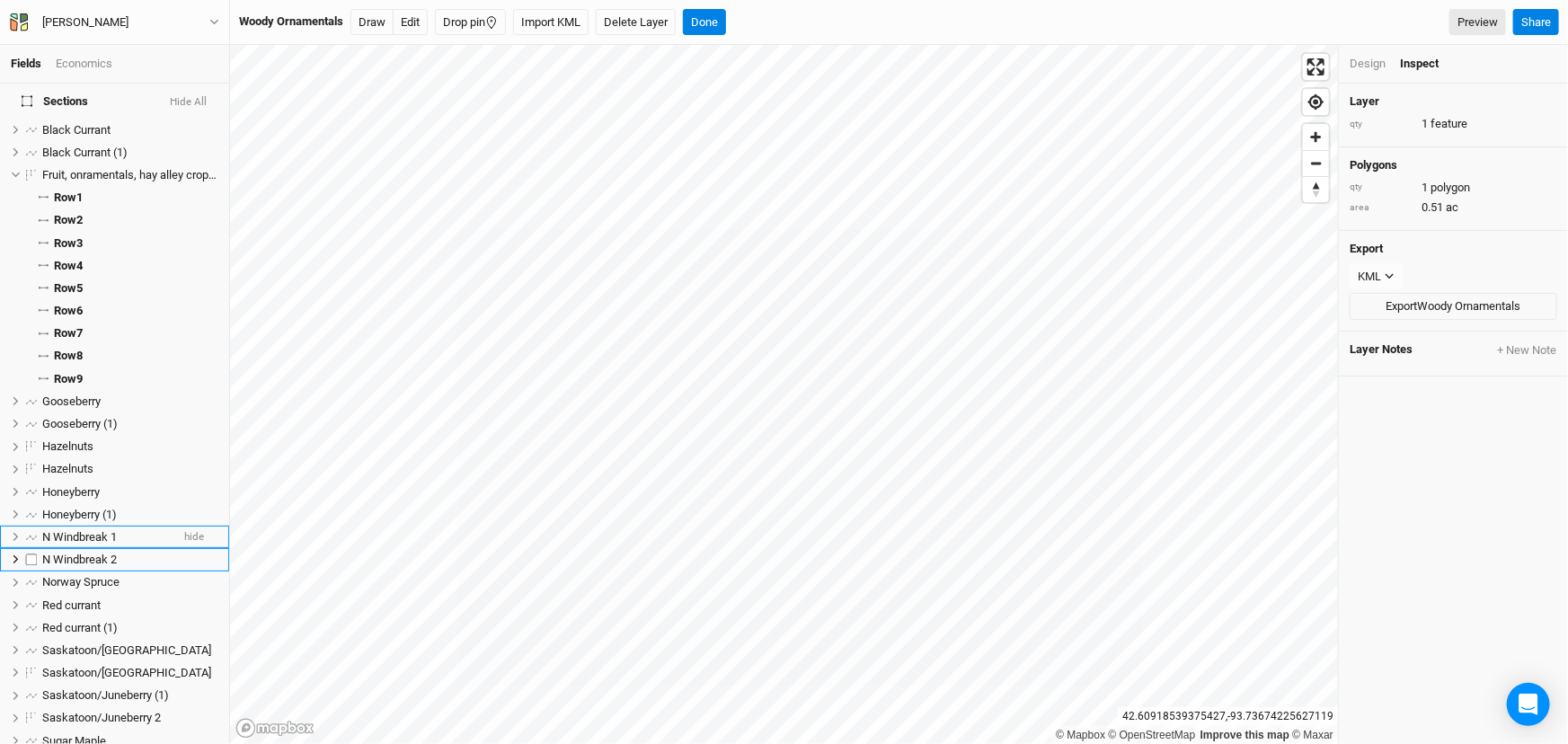
scroll to position [0, 0]
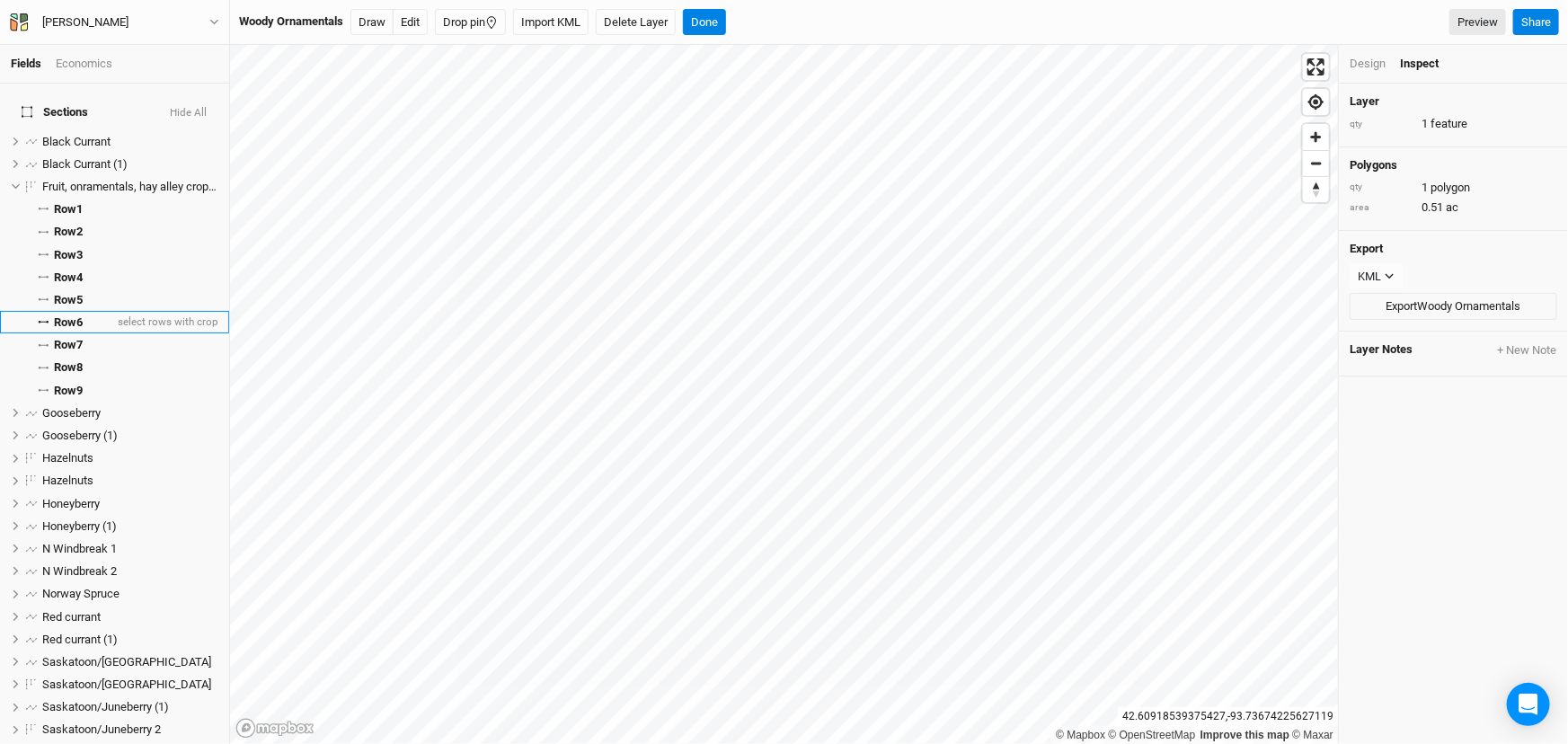
click at [83, 330] on span "Row 6" at bounding box center [68, 322] width 29 height 14
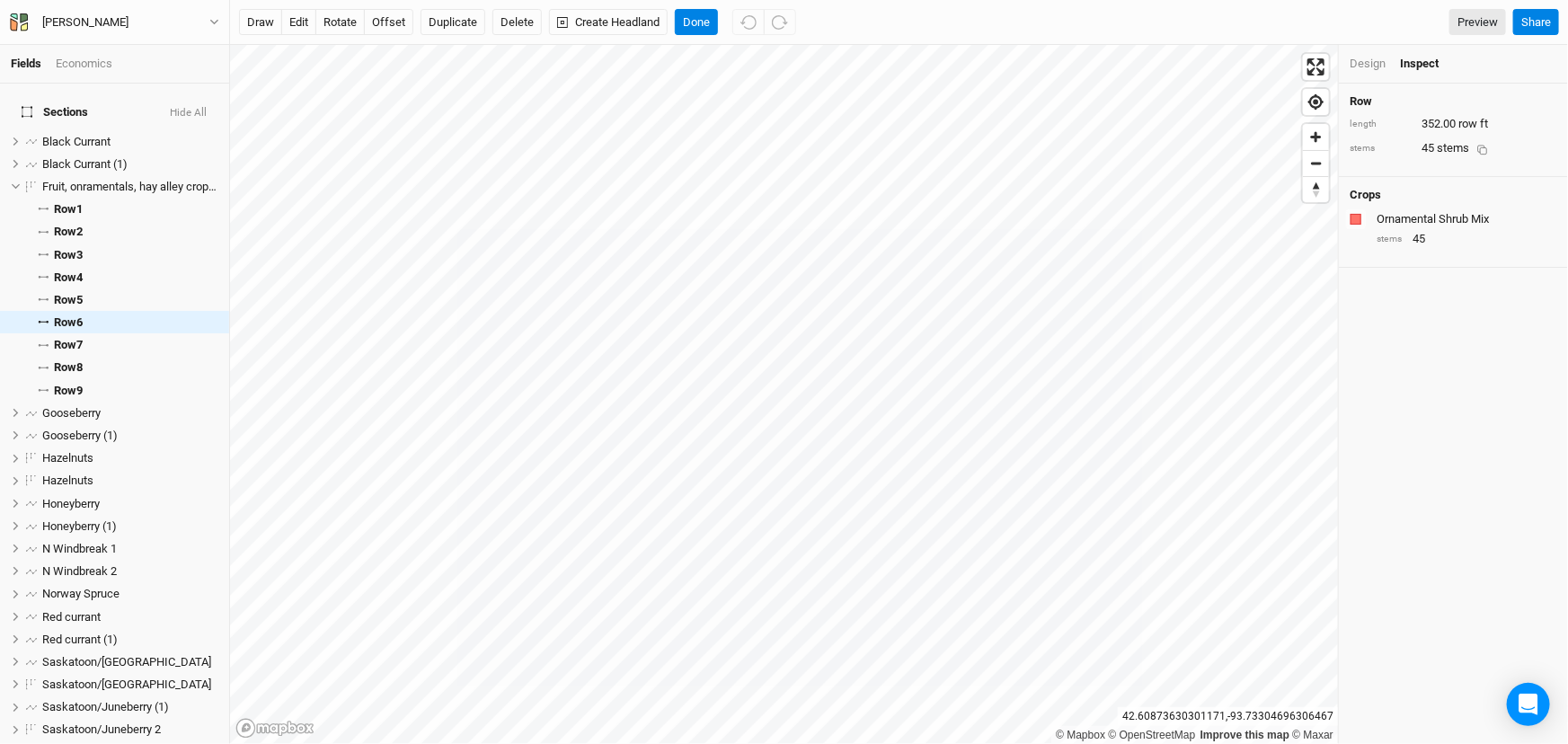
click at [1424, 227] on div "Ornamental Shrub Mix" at bounding box center [1465, 219] width 177 height 16
click at [718, 28] on button "Done" at bounding box center [695, 22] width 43 height 27
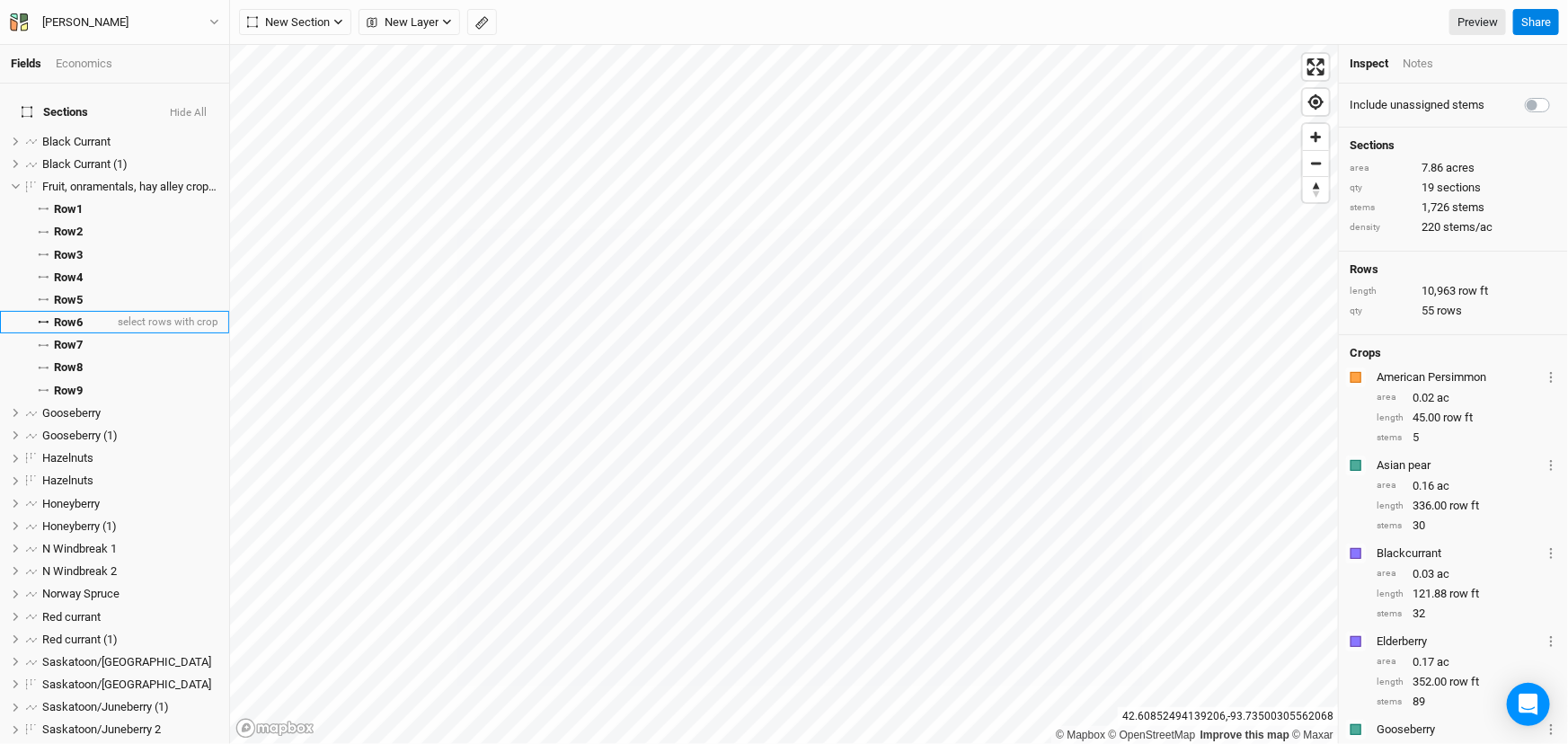
click at [78, 330] on span "Row 6" at bounding box center [68, 322] width 29 height 14
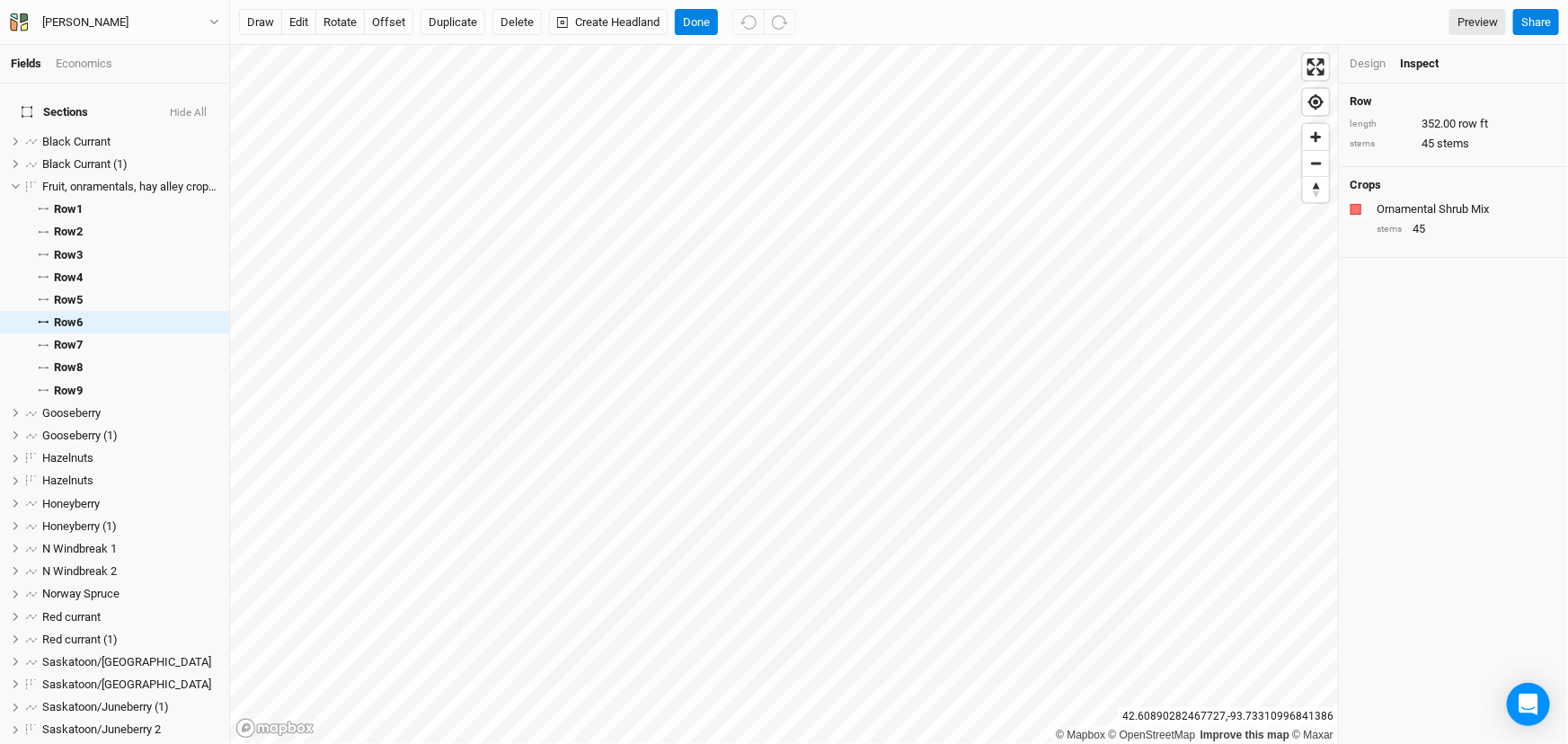
click at [1460, 218] on div "Ornamental Shrub Mix" at bounding box center [1465, 209] width 177 height 16
click at [1360, 215] on div "button" at bounding box center [1355, 209] width 11 height 11
click at [1359, 215] on div "button" at bounding box center [1355, 209] width 11 height 11
click at [1366, 77] on div "Design Inspect" at bounding box center [1454, 64] width 229 height 38
click at [1370, 69] on div "Design" at bounding box center [1367, 64] width 36 height 16
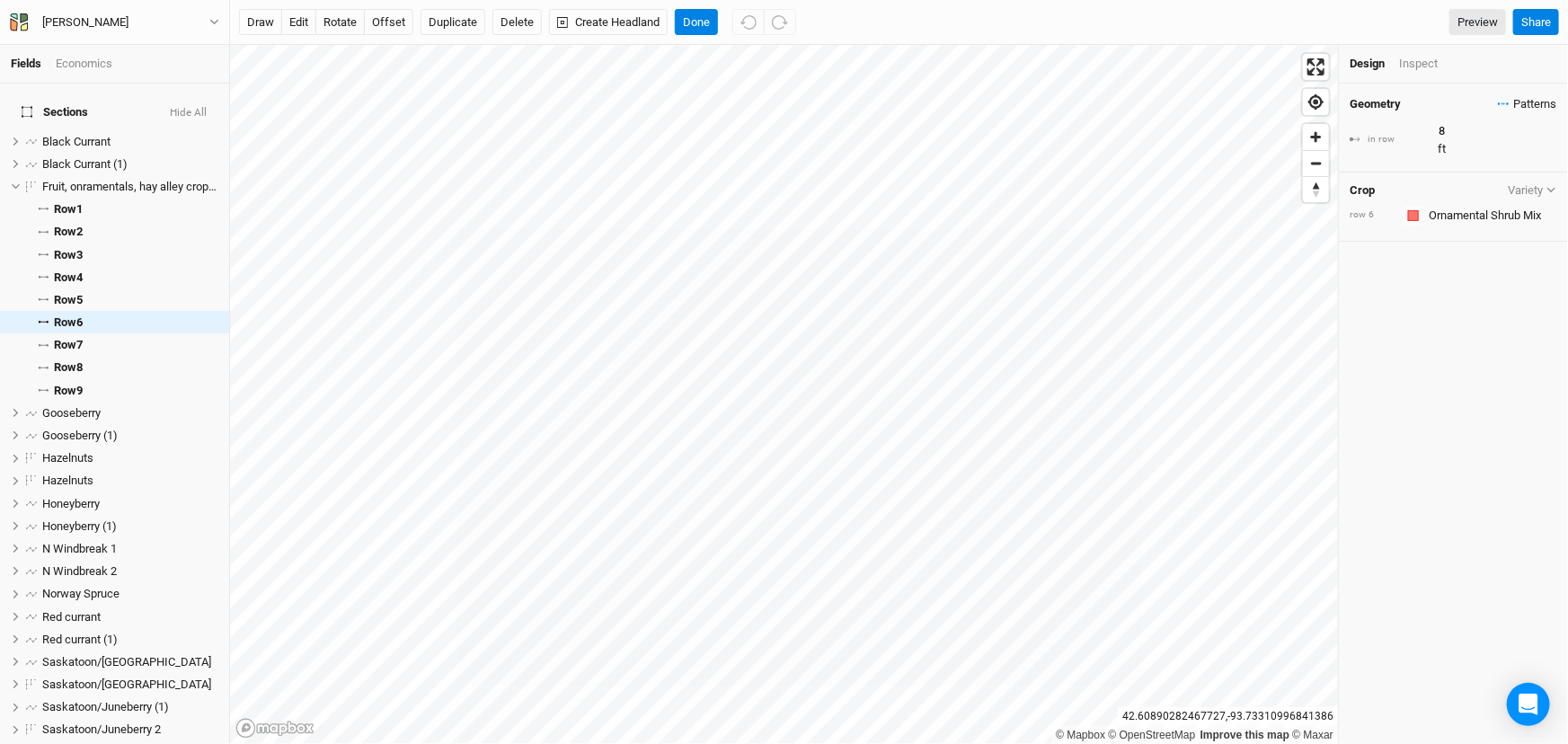
click at [1521, 114] on span "Patterns" at bounding box center [1527, 104] width 59 height 18
click at [1490, 402] on div "Geometry Patterns in row 8 ft Crop Variety row 6 Colors Brown Orange Yellow Gre…" at bounding box center [1454, 414] width 229 height 661
click at [1508, 114] on span "Patterns" at bounding box center [1527, 104] width 59 height 18
click at [1484, 201] on div "＋ New in-row pattern" at bounding box center [1486, 195] width 190 height 16
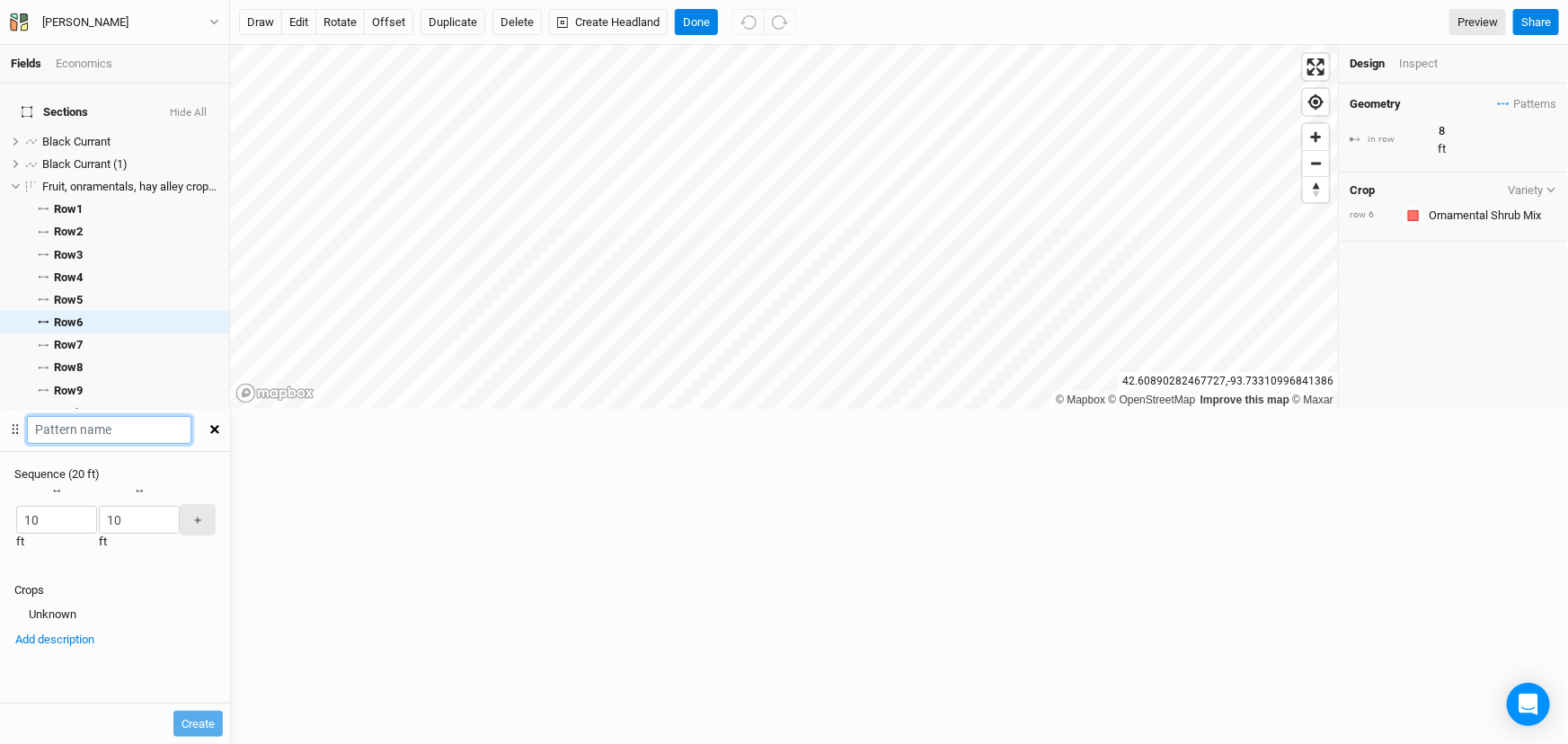
click at [191, 416] on input "text" at bounding box center [109, 429] width 164 height 28
click at [1393, 388] on div "Geometry Patterns Persimmon/pawpaw view ＋ New in-row pattern in row 8 ft Crop V…" at bounding box center [1454, 246] width 229 height 325
click at [230, 414] on button "button" at bounding box center [214, 430] width 32 height 33
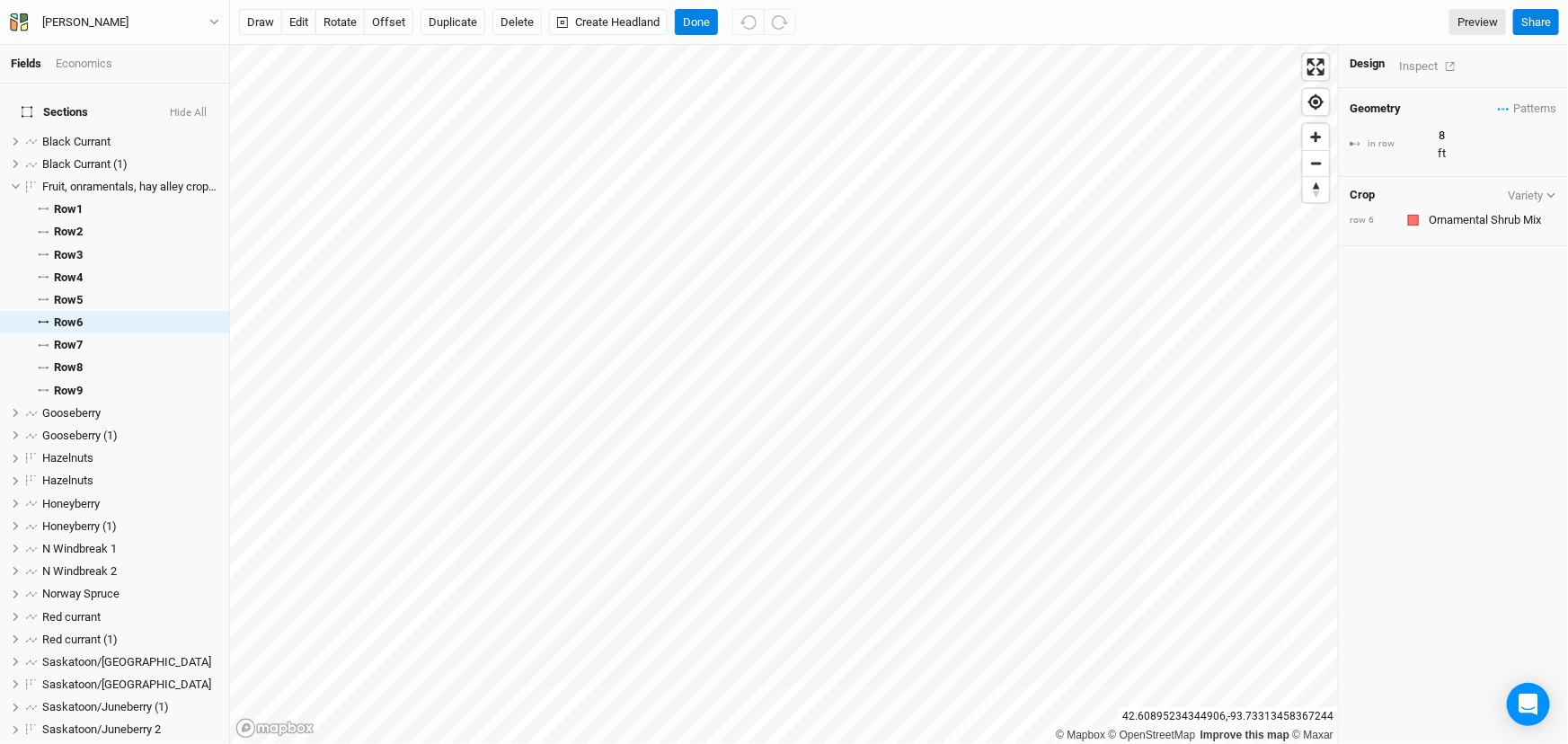
click at [1420, 65] on div "Inspect" at bounding box center [1430, 65] width 63 height 20
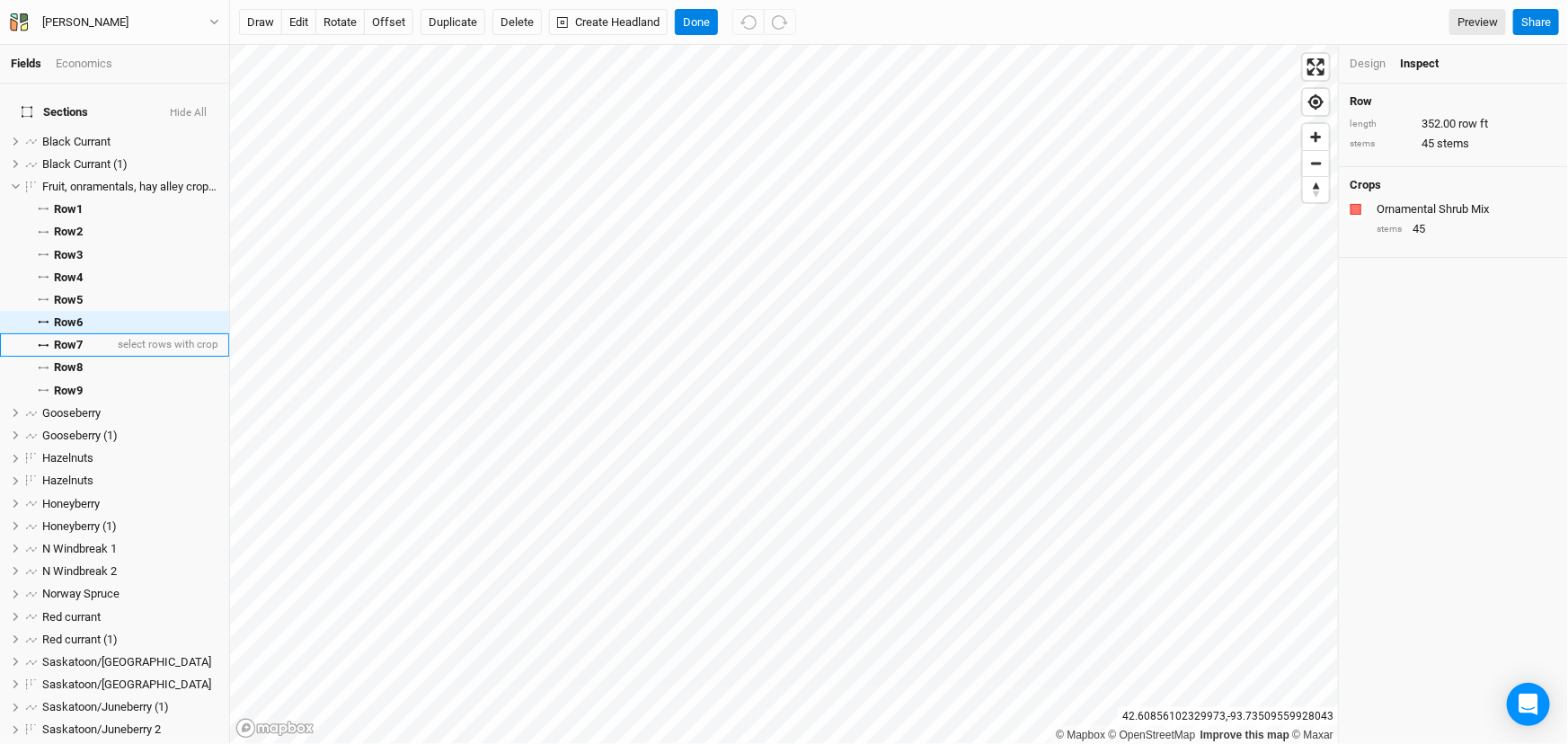
click at [61, 356] on li "Row 7 select rows with crop" at bounding box center [114, 345] width 229 height 22
click at [83, 375] on span "Row 8" at bounding box center [68, 368] width 29 height 14
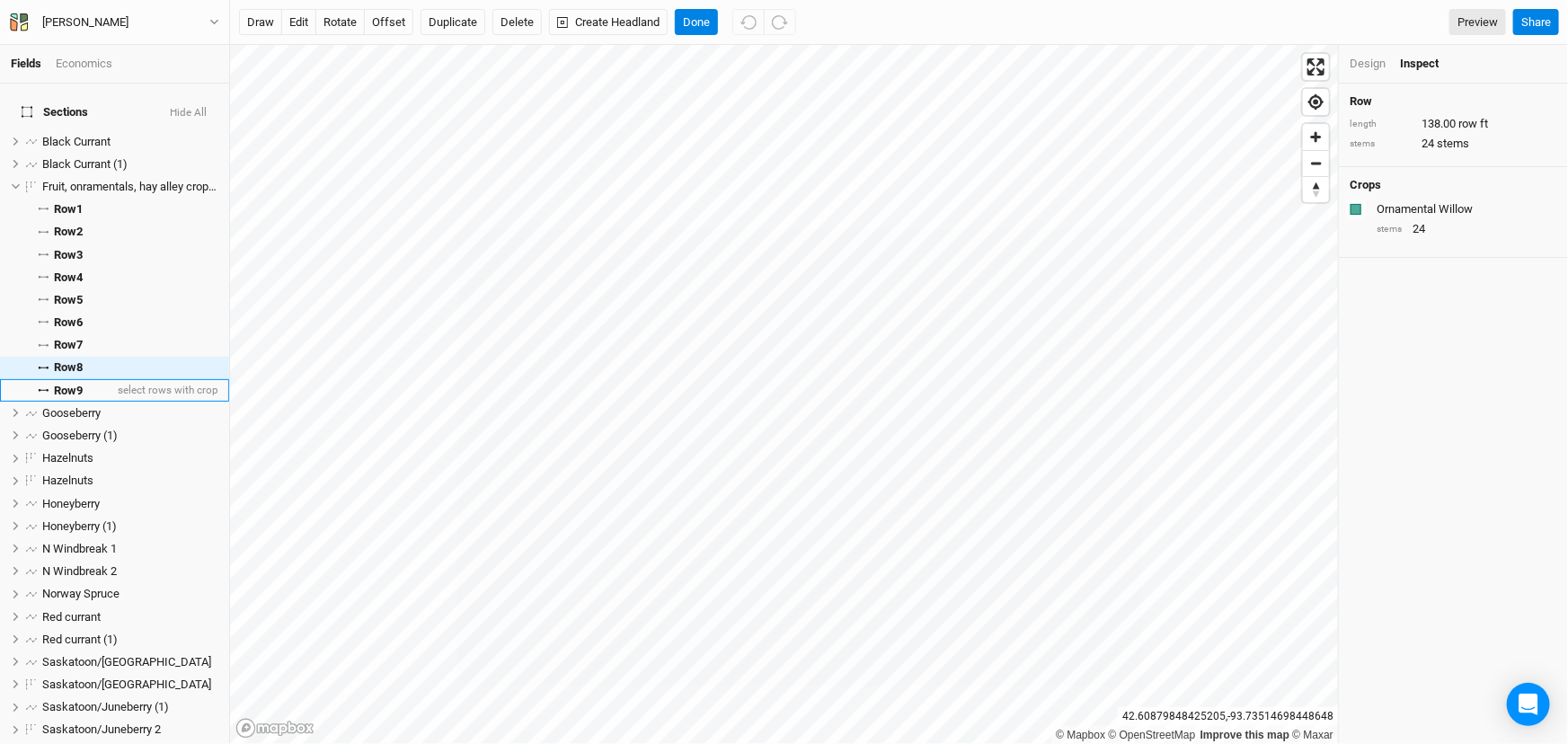
click at [83, 398] on span "Row 9" at bounding box center [68, 391] width 29 height 14
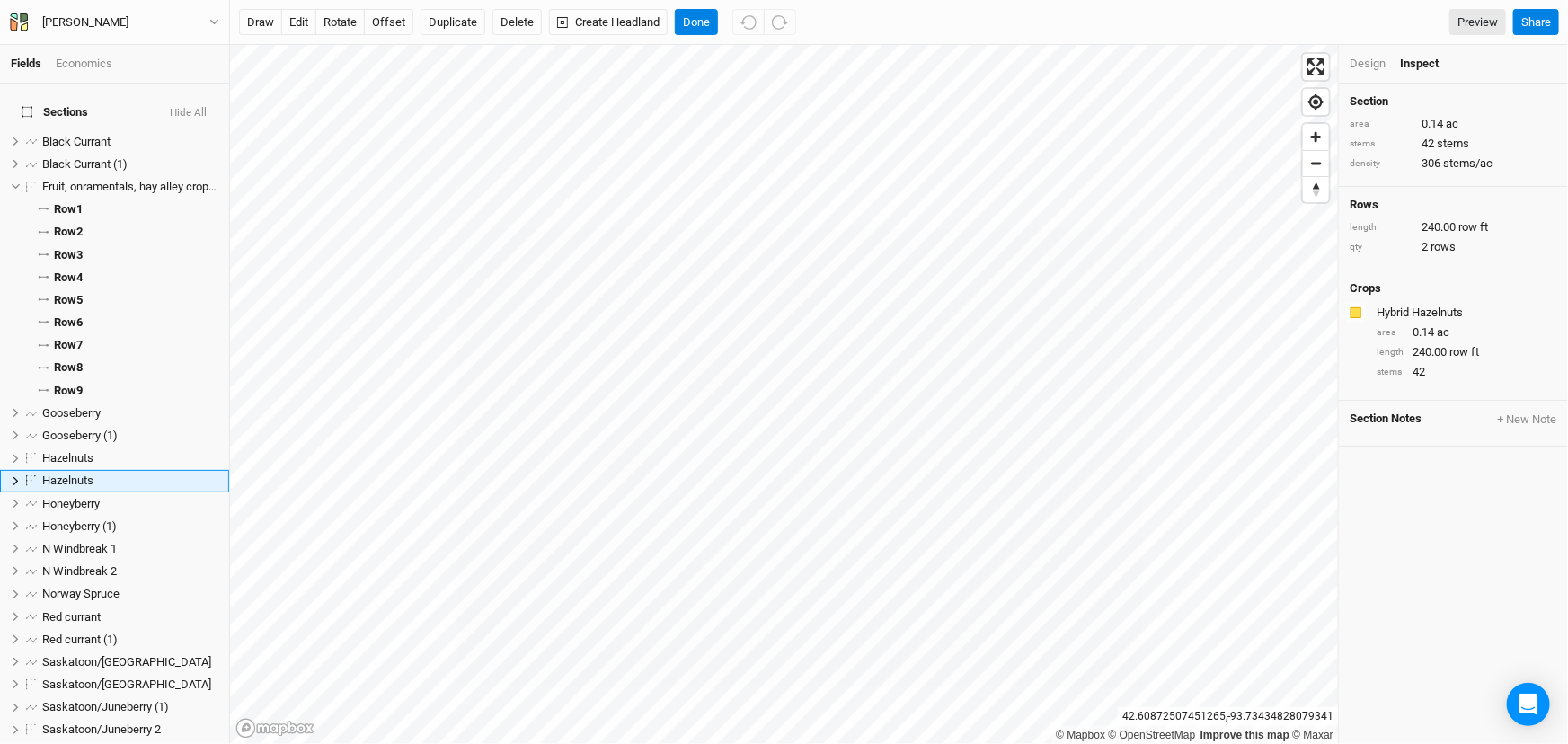
scroll to position [97, 0]
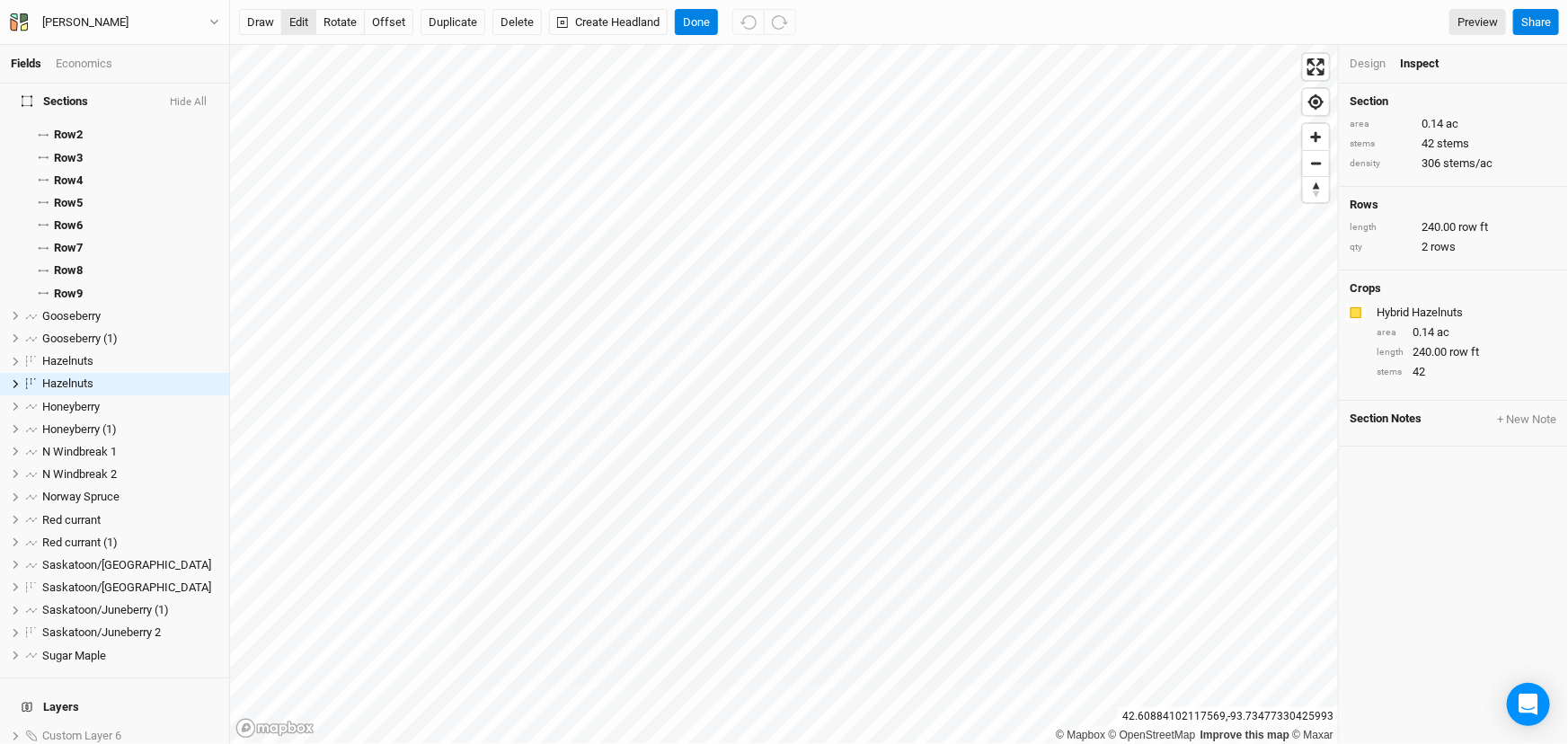
click at [296, 26] on button "edit" at bounding box center [298, 22] width 35 height 27
click at [410, 16] on button "offset" at bounding box center [388, 22] width 49 height 27
click at [718, 28] on button "Done" at bounding box center [695, 22] width 43 height 27
